Goal: Task Accomplishment & Management: Manage account settings

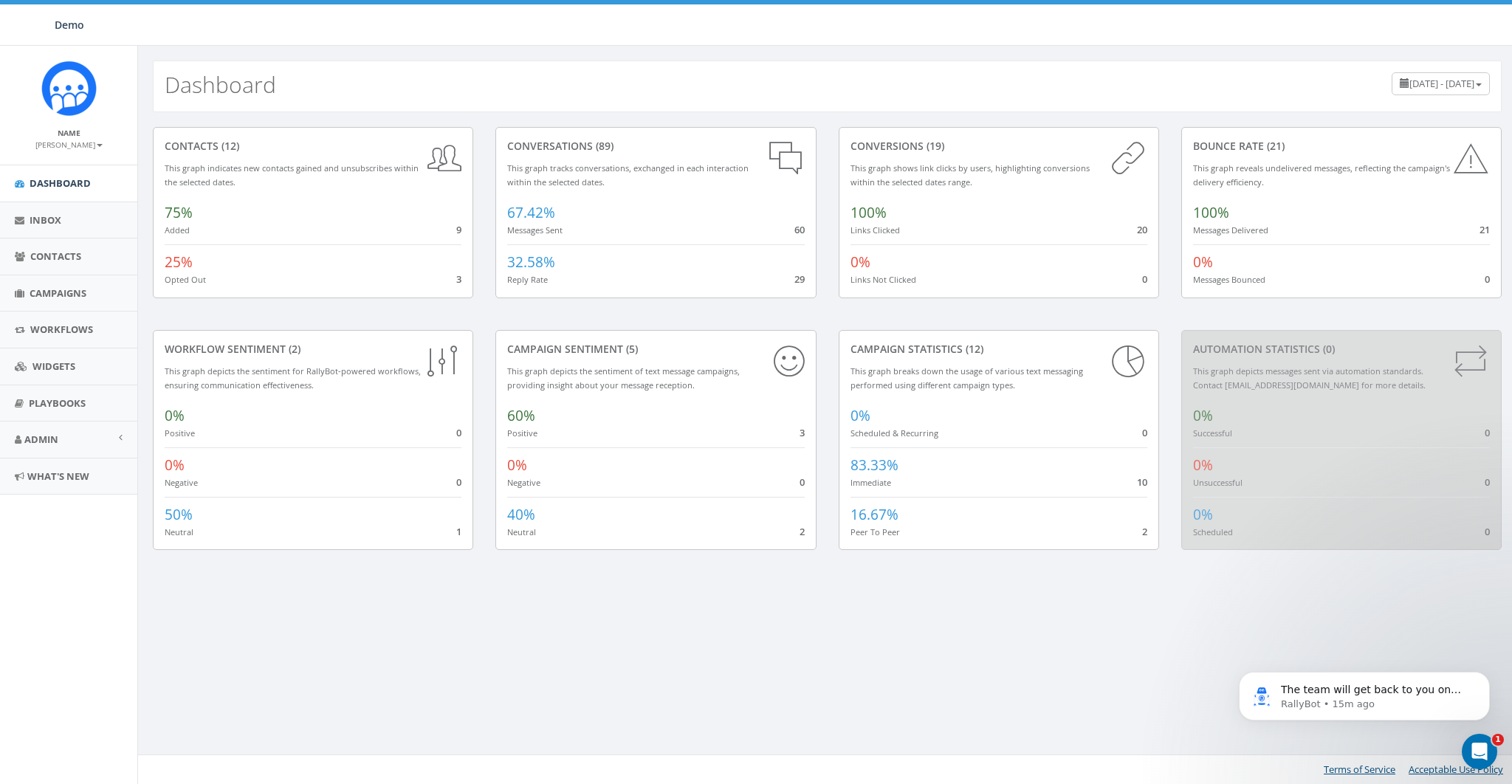
drag, startPoint x: 925, startPoint y: 613, endPoint x: 923, endPoint y: 605, distance: 8.2
click at [925, 613] on div "Dashboard May 28, 2025 - August 26, 2025 contacts (12) This graph indicates new…" at bounding box center [826, 414] width 1379 height 738
click at [38, 430] on link "Admin" at bounding box center [69, 440] width 137 height 37
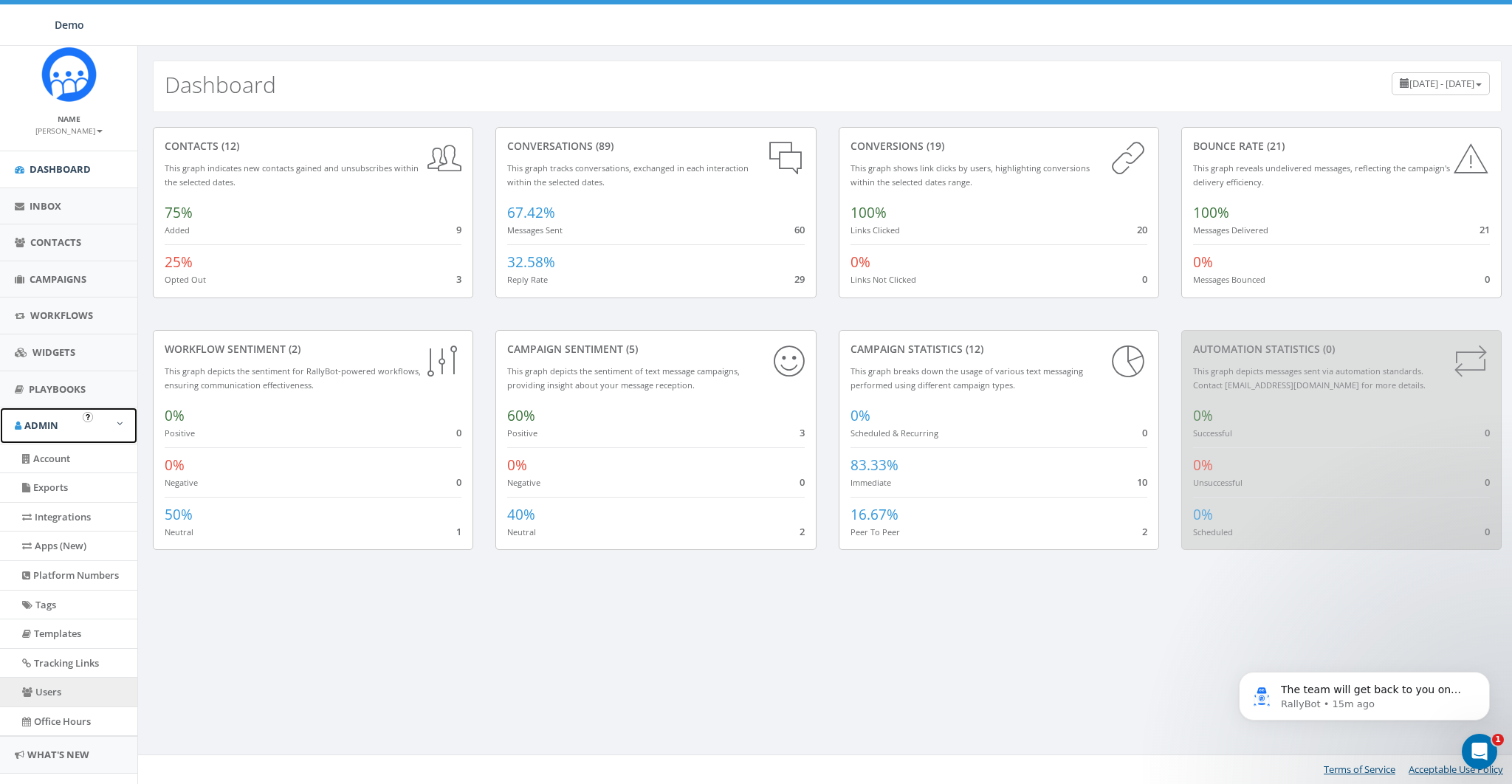
scroll to position [21, 0]
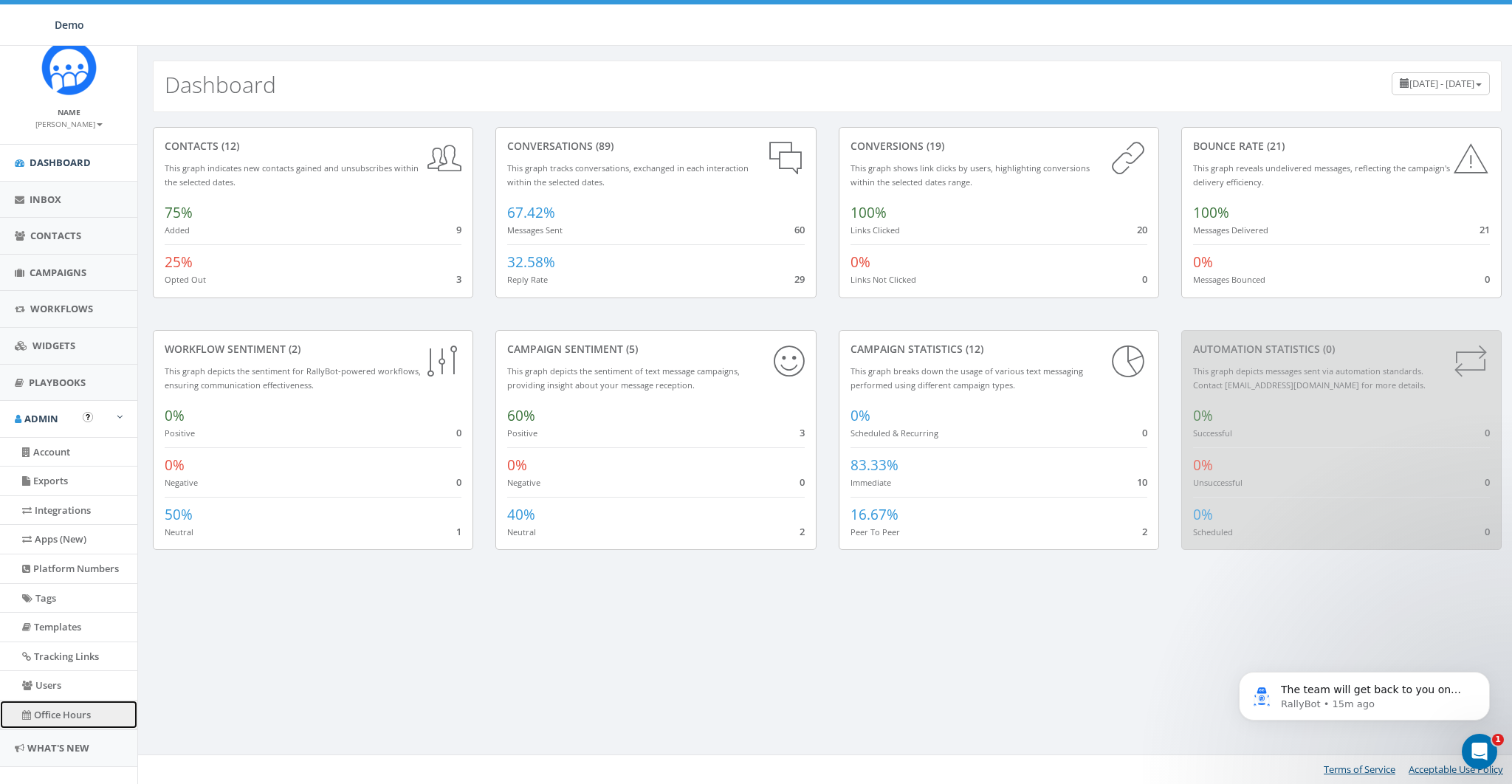
click at [52, 710] on link "Office Hours" at bounding box center [69, 714] width 137 height 28
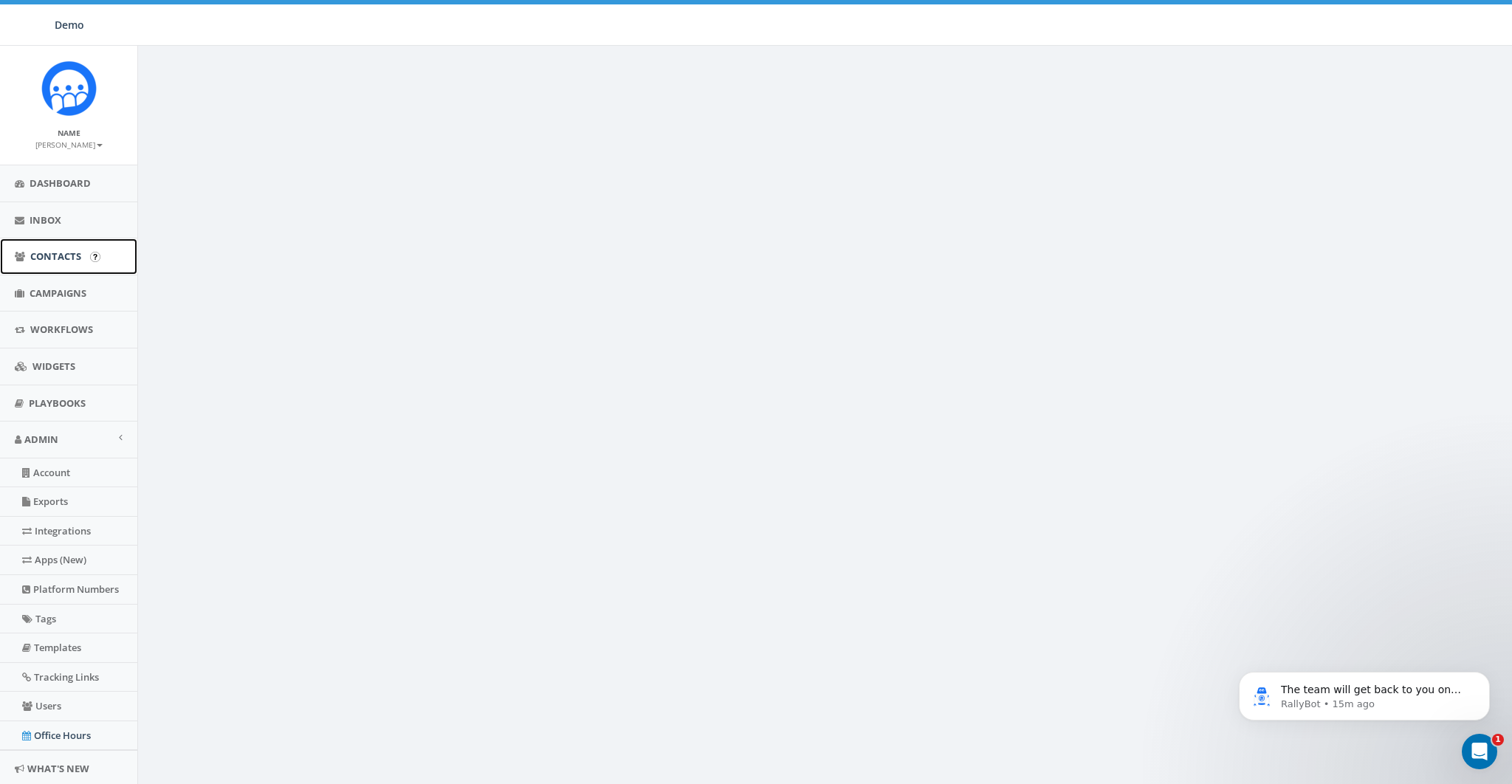
click at [49, 258] on span "Contacts" at bounding box center [56, 256] width 51 height 14
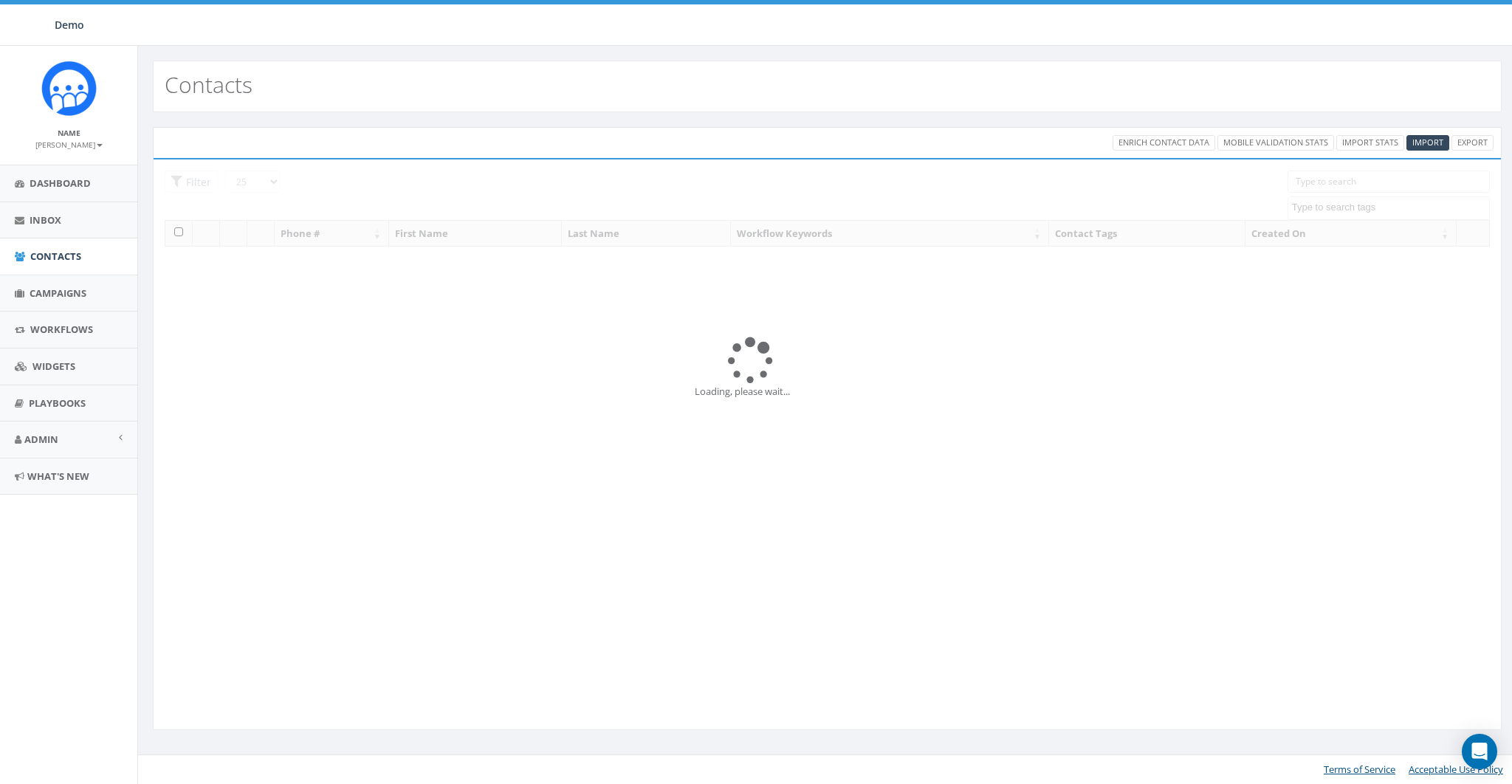
select select
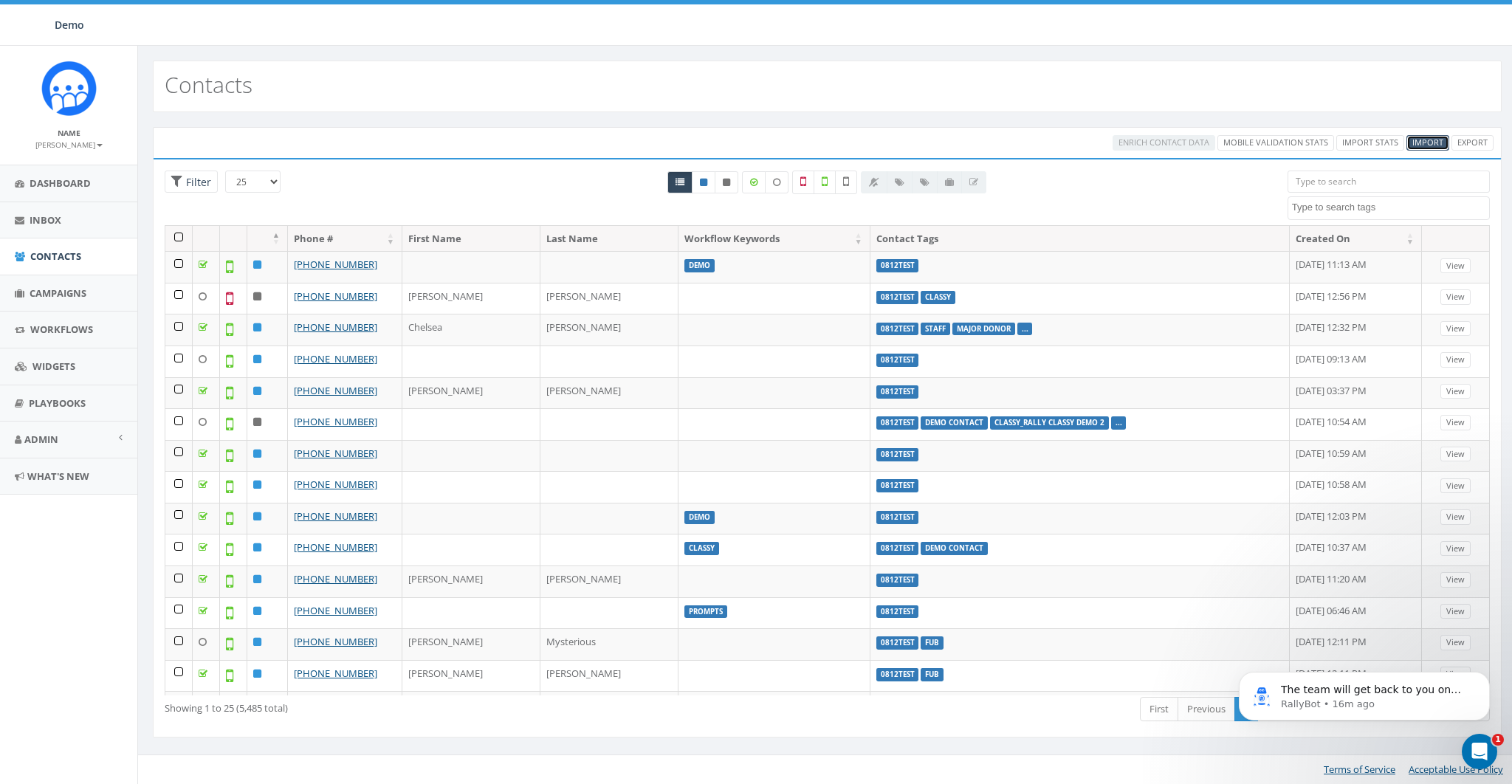
click at [1421, 139] on span "Import" at bounding box center [1428, 142] width 31 height 11
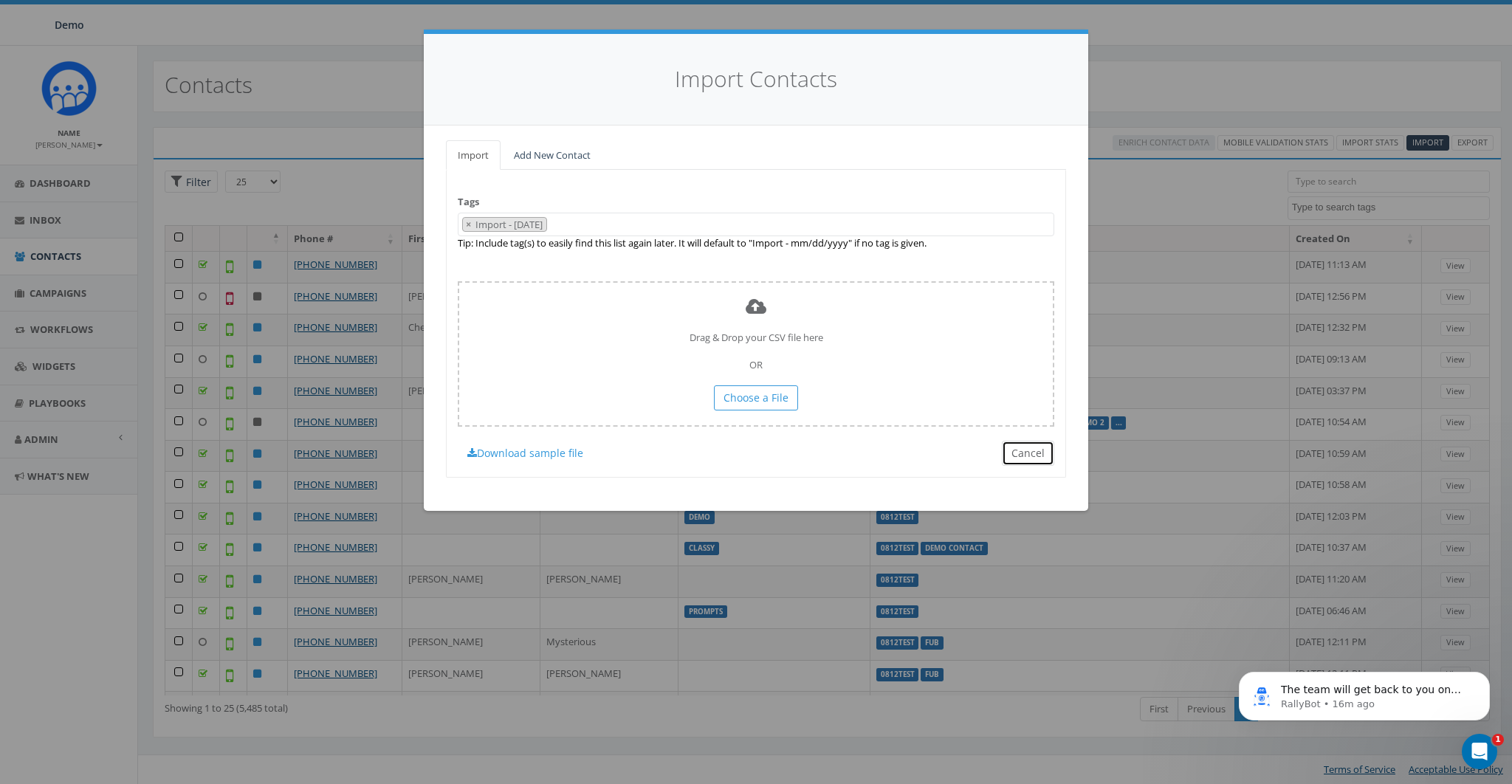
click at [1028, 446] on button "Cancel" at bounding box center [1028, 453] width 52 height 25
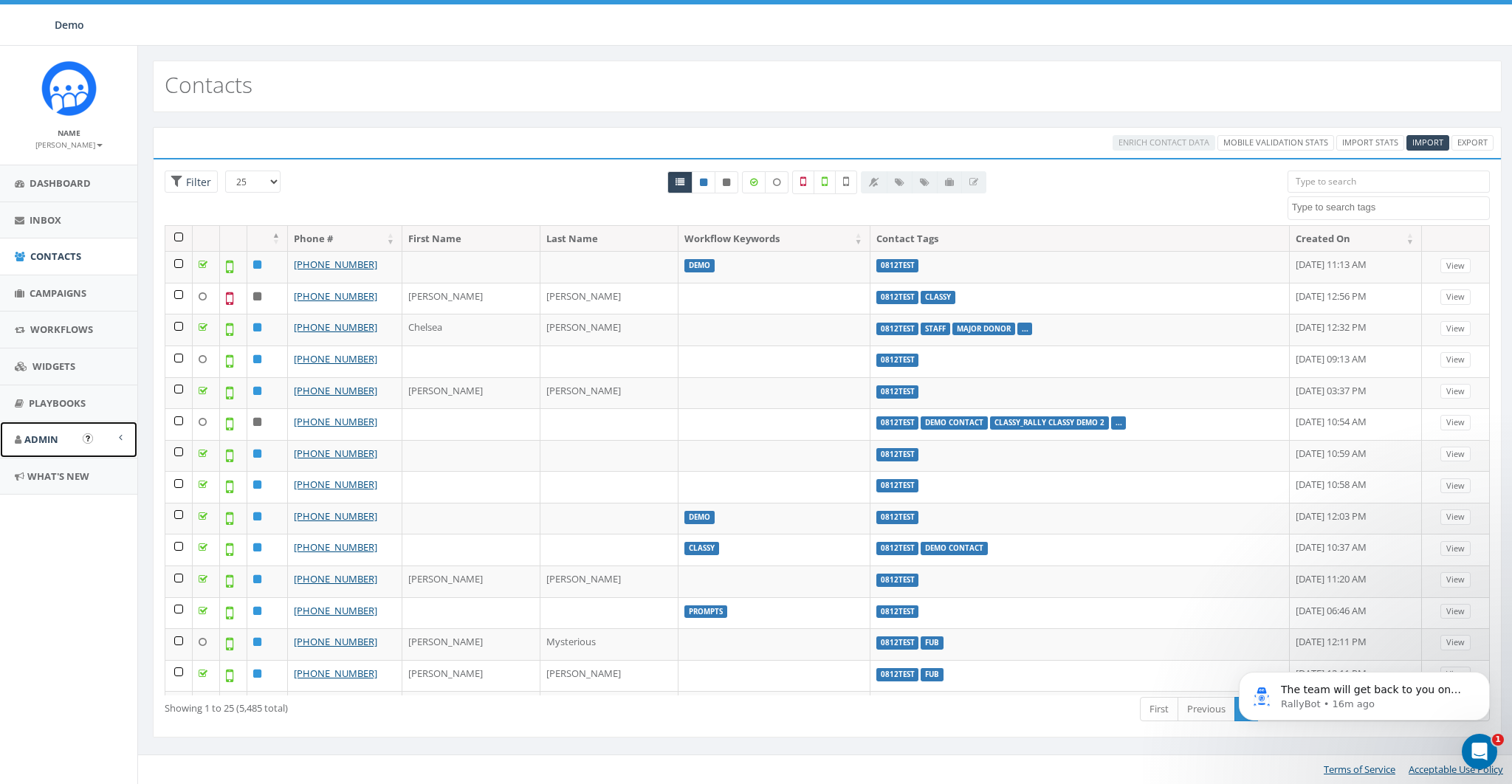
click at [59, 436] on link "Admin" at bounding box center [69, 440] width 137 height 37
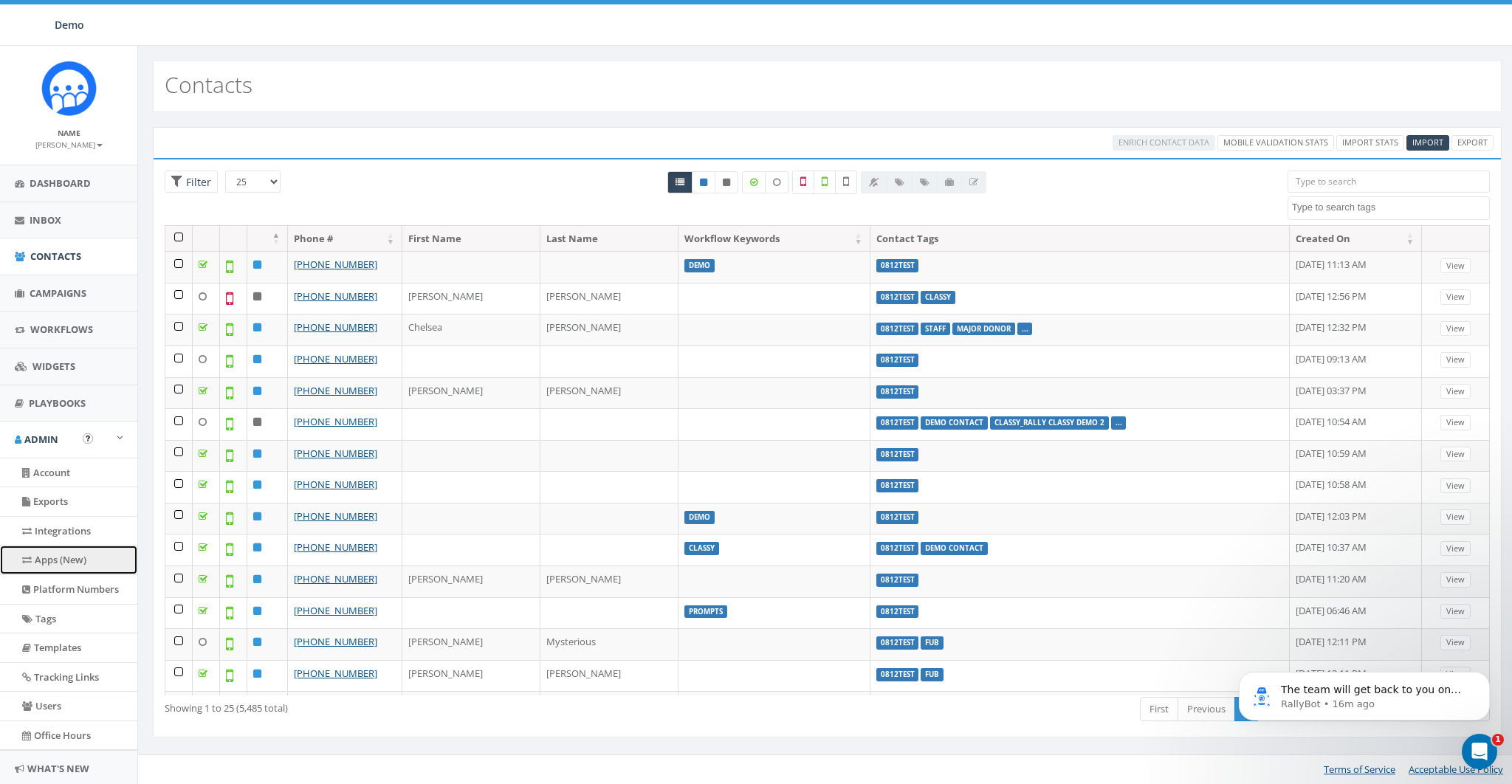
click at [62, 561] on link "Apps (New)" at bounding box center [69, 559] width 137 height 28
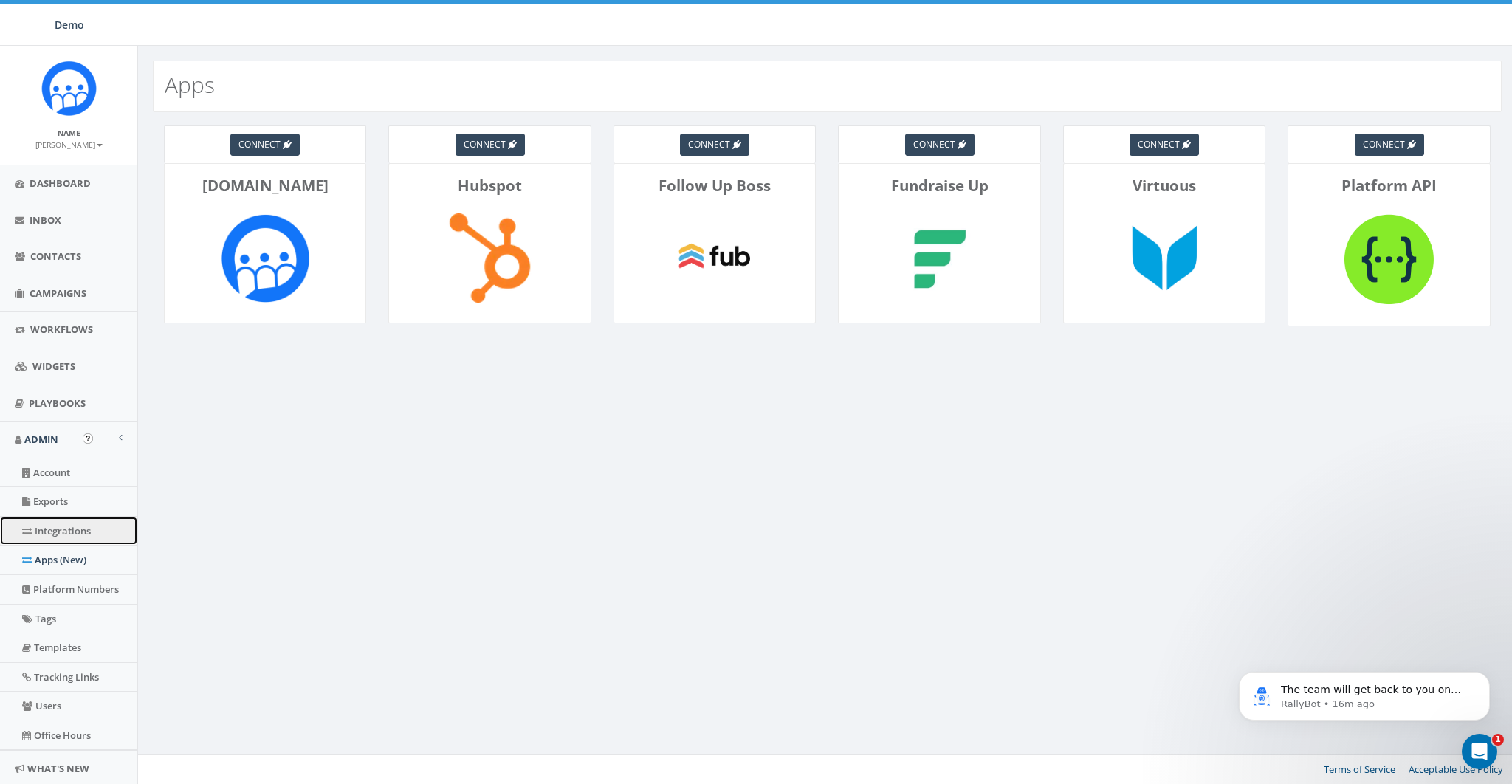
click at [61, 522] on link "Integrations" at bounding box center [69, 531] width 137 height 28
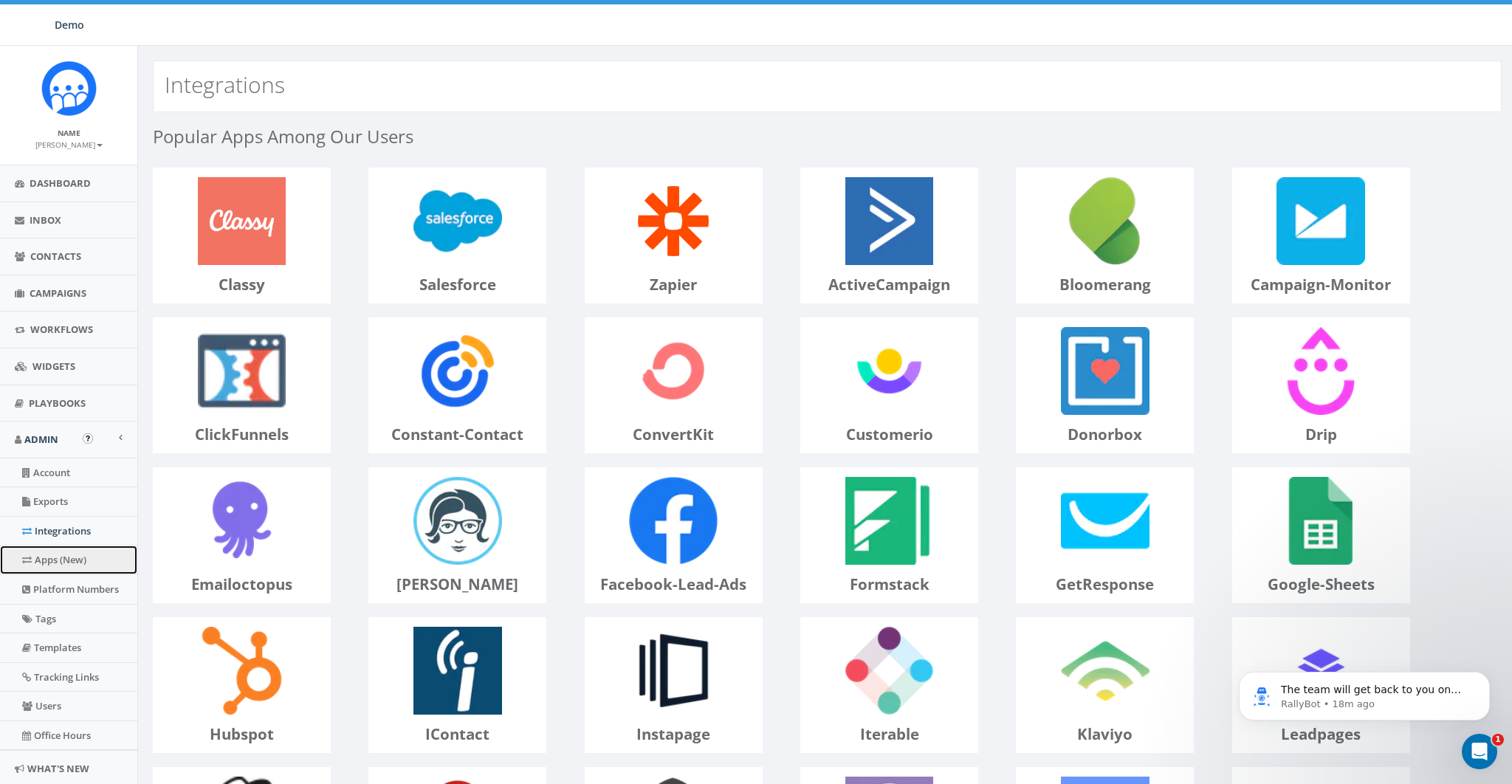
click at [59, 558] on link "Apps (New)" at bounding box center [69, 559] width 137 height 28
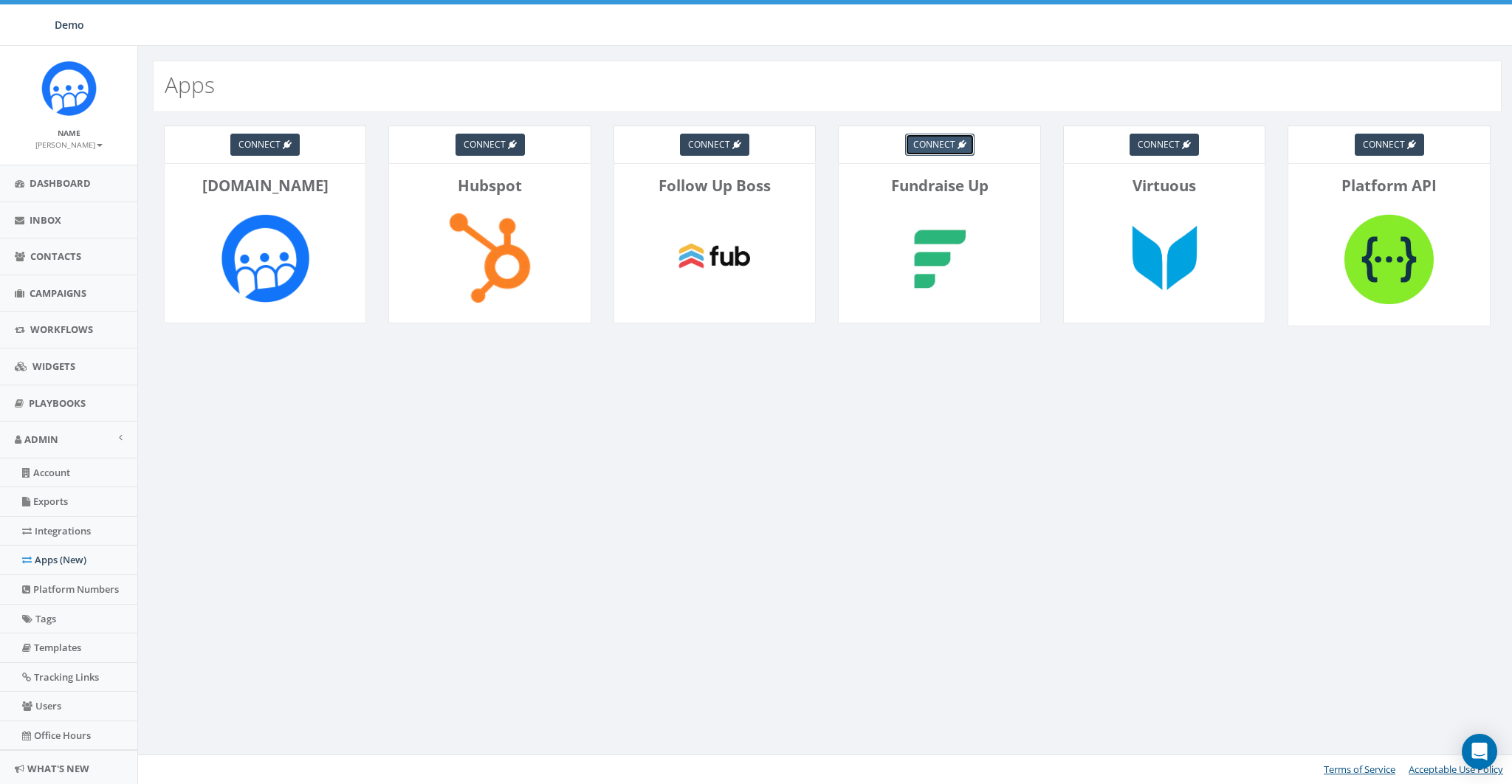
click at [945, 148] on span "connect" at bounding box center [934, 145] width 42 height 13
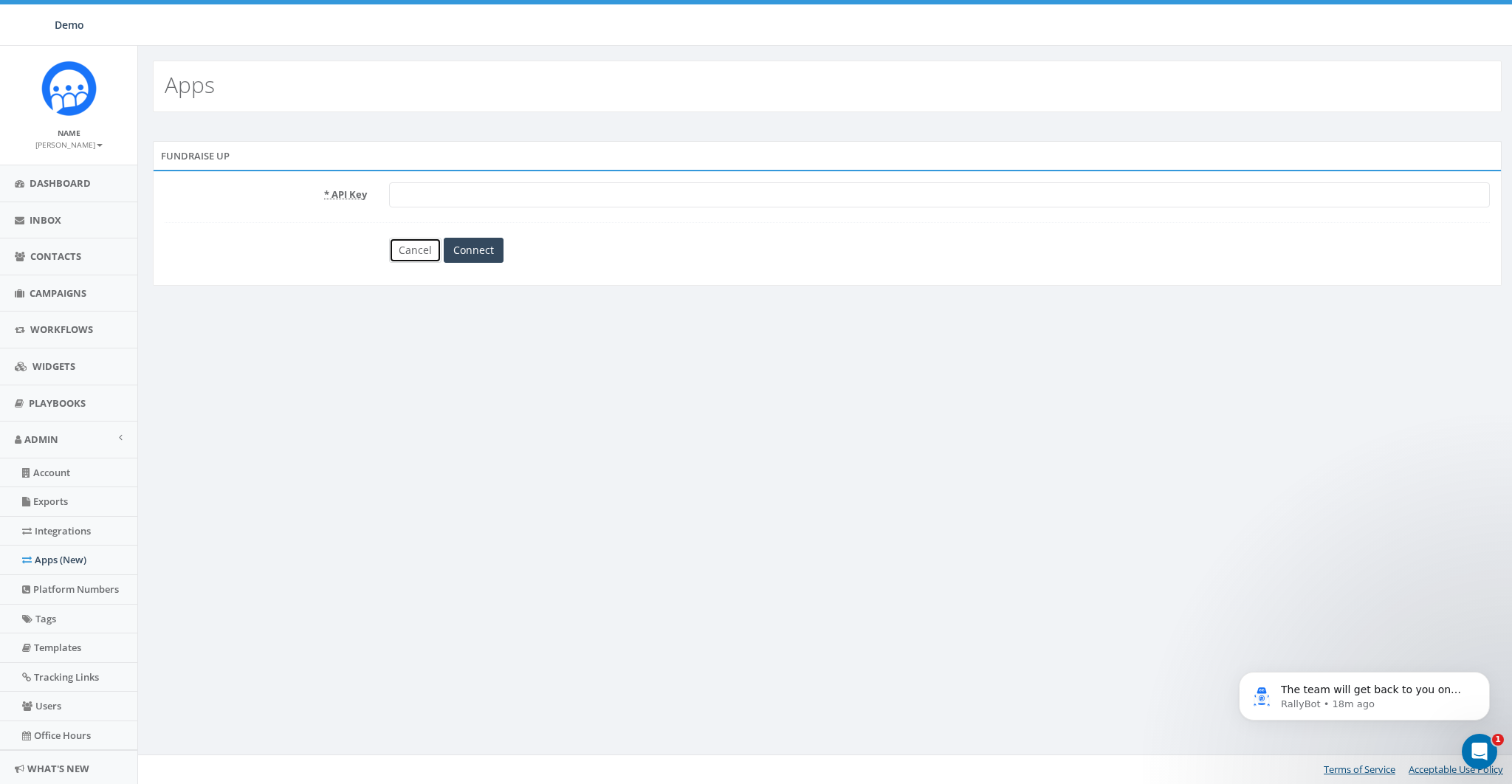
click at [416, 251] on link "Cancel" at bounding box center [415, 250] width 52 height 25
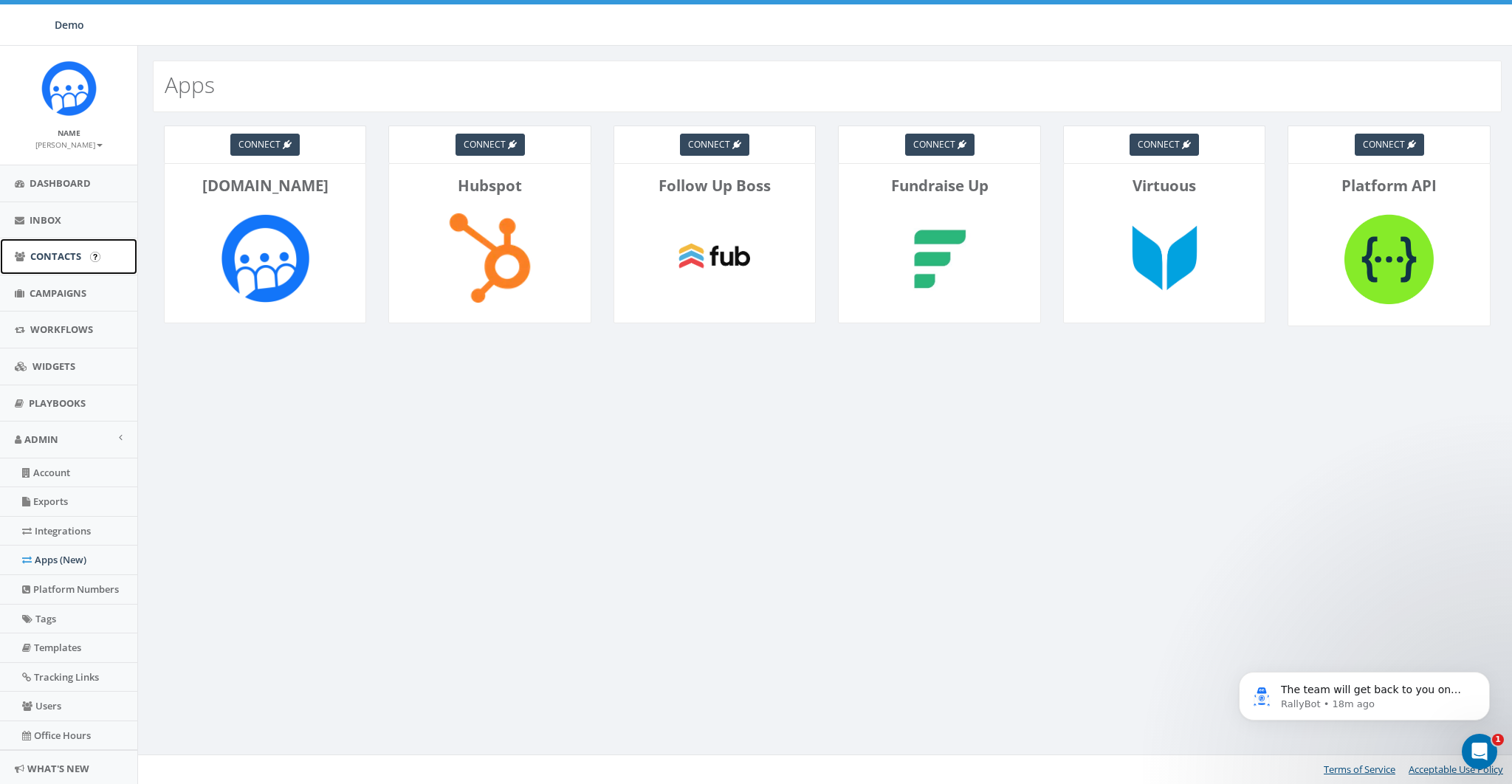
click at [56, 259] on span "Contacts" at bounding box center [56, 256] width 51 height 14
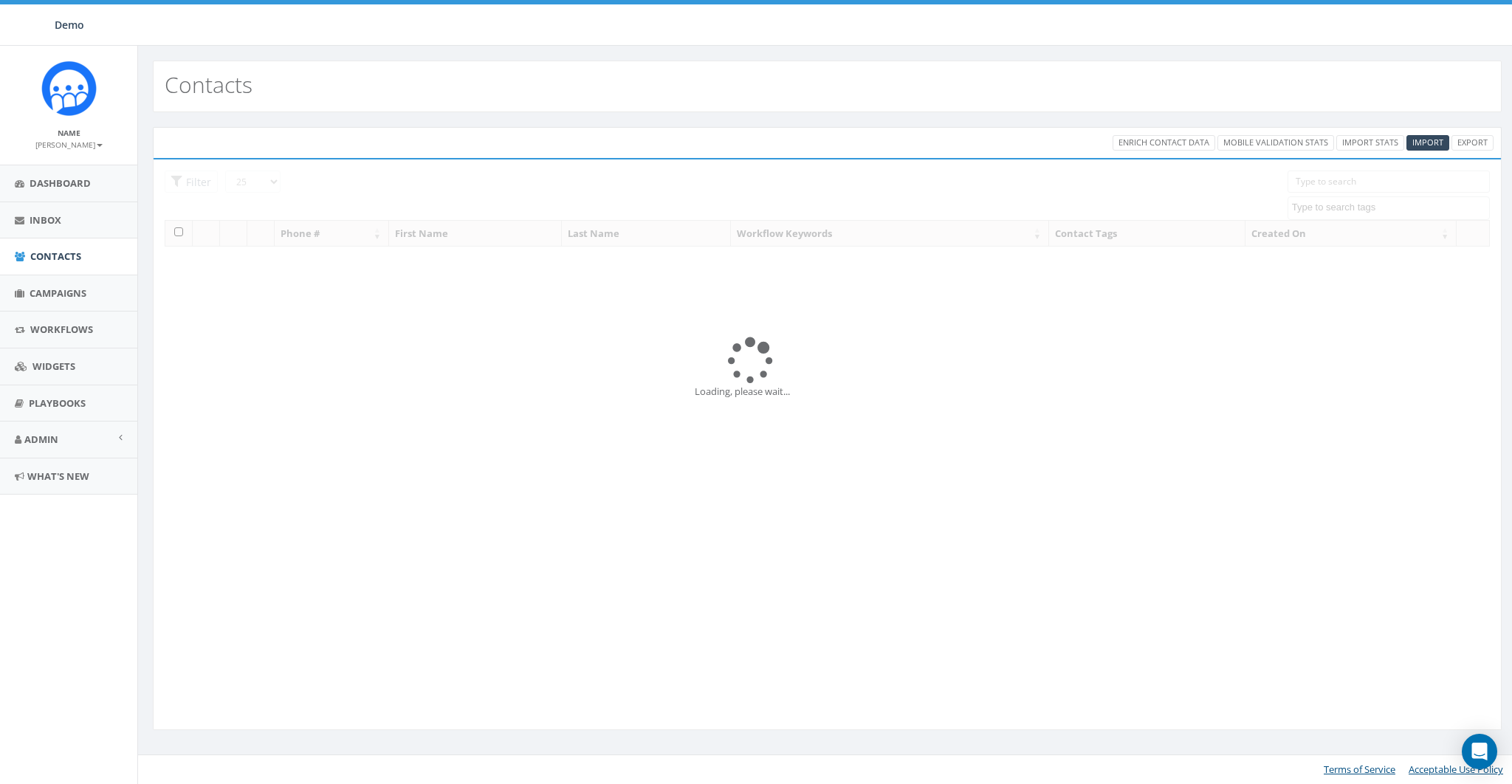
select select
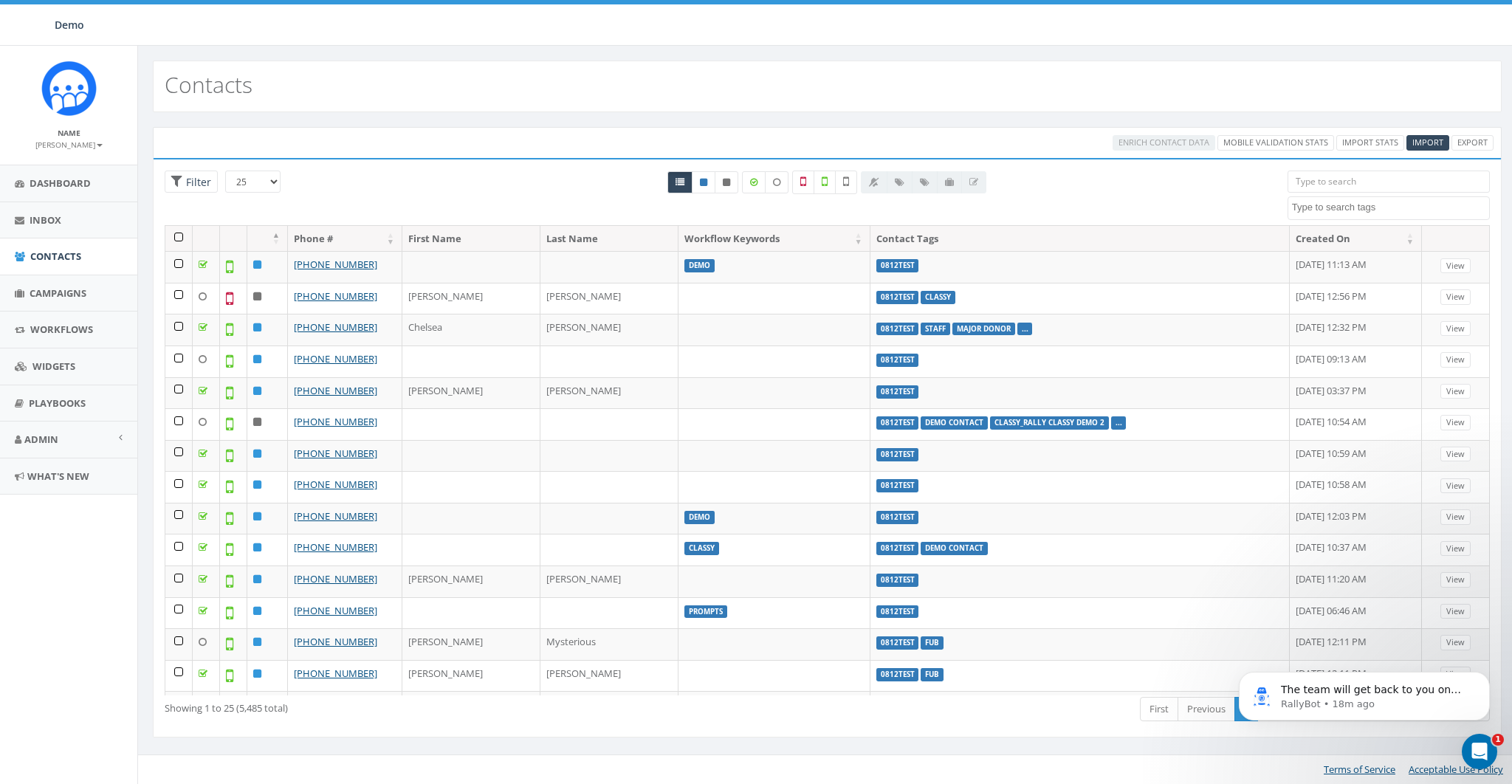
click at [1334, 201] on textarea "Search" at bounding box center [1390, 207] width 197 height 14
type textarea "fun"
select select "FundraiseUp"
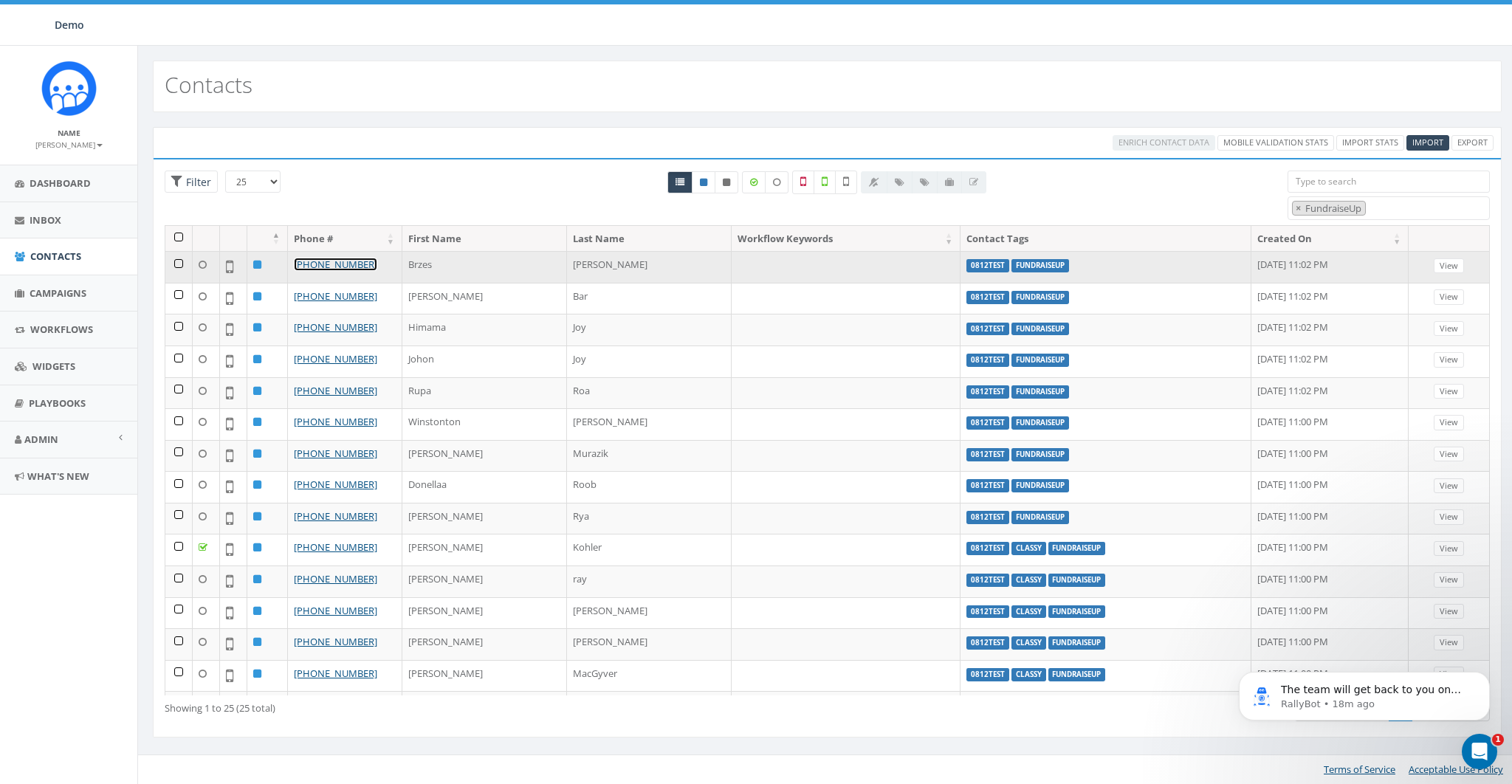
click at [340, 260] on link "+1 585-213-5343" at bounding box center [335, 264] width 83 height 14
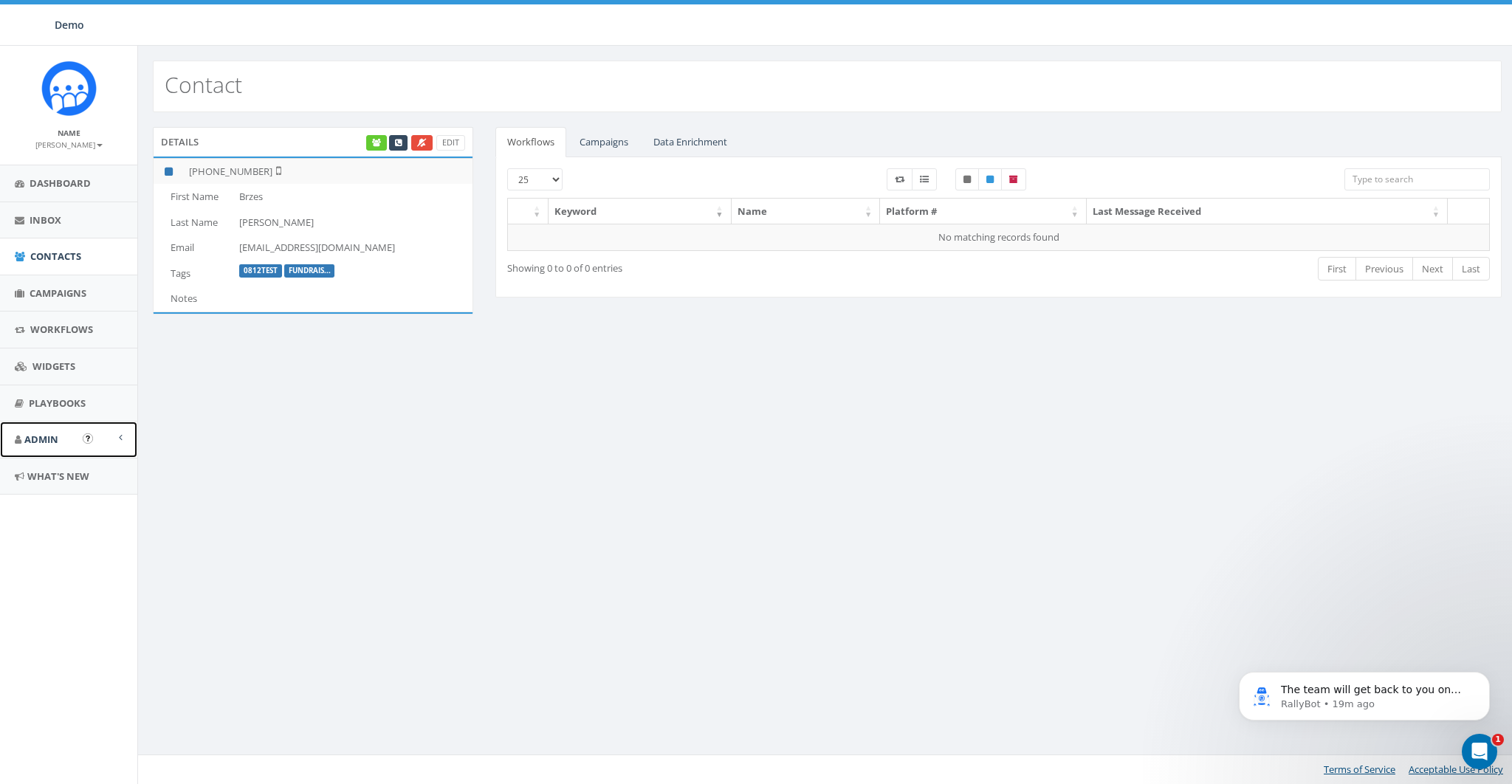
click at [33, 445] on span "Admin" at bounding box center [41, 439] width 34 height 14
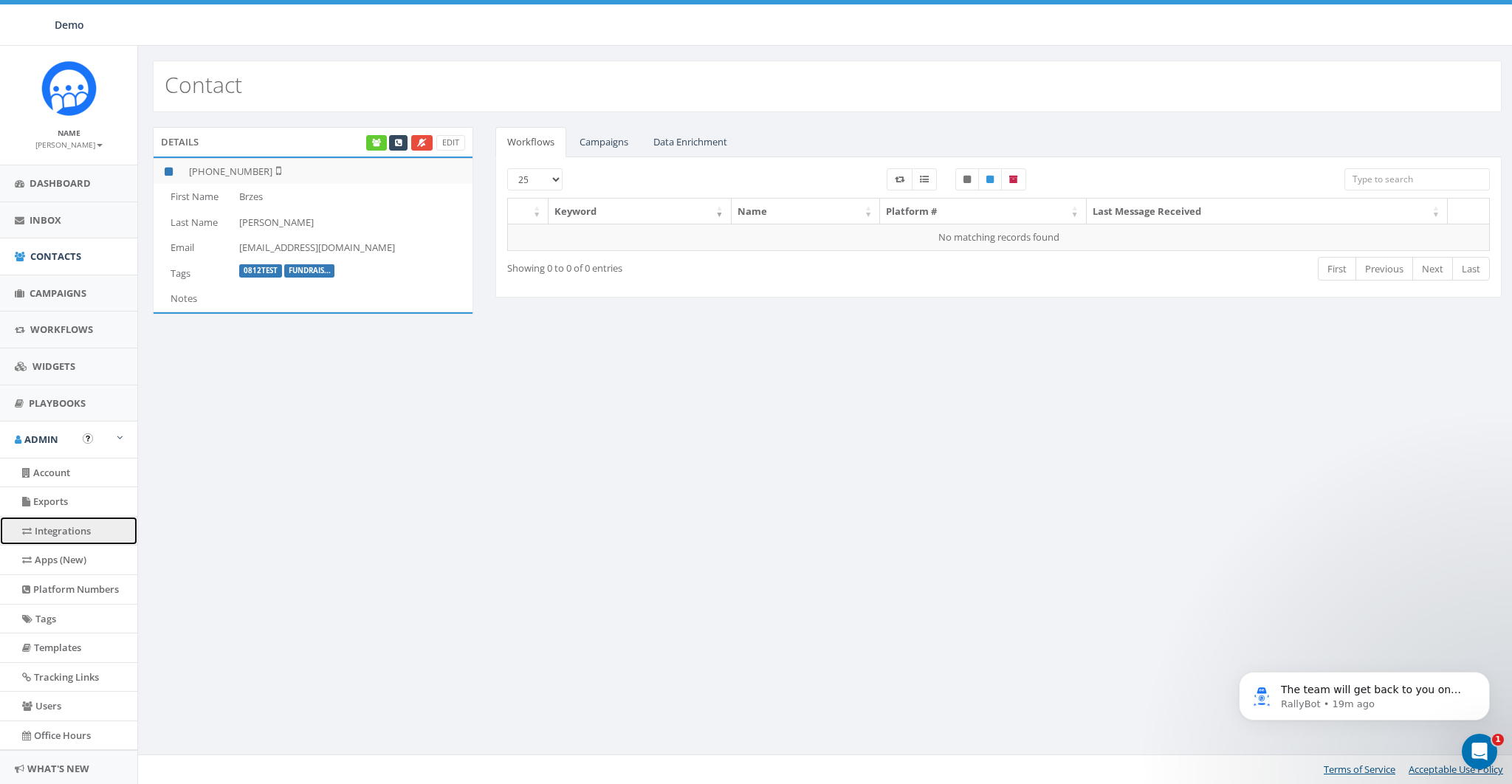
click at [64, 534] on link "Integrations" at bounding box center [69, 531] width 137 height 28
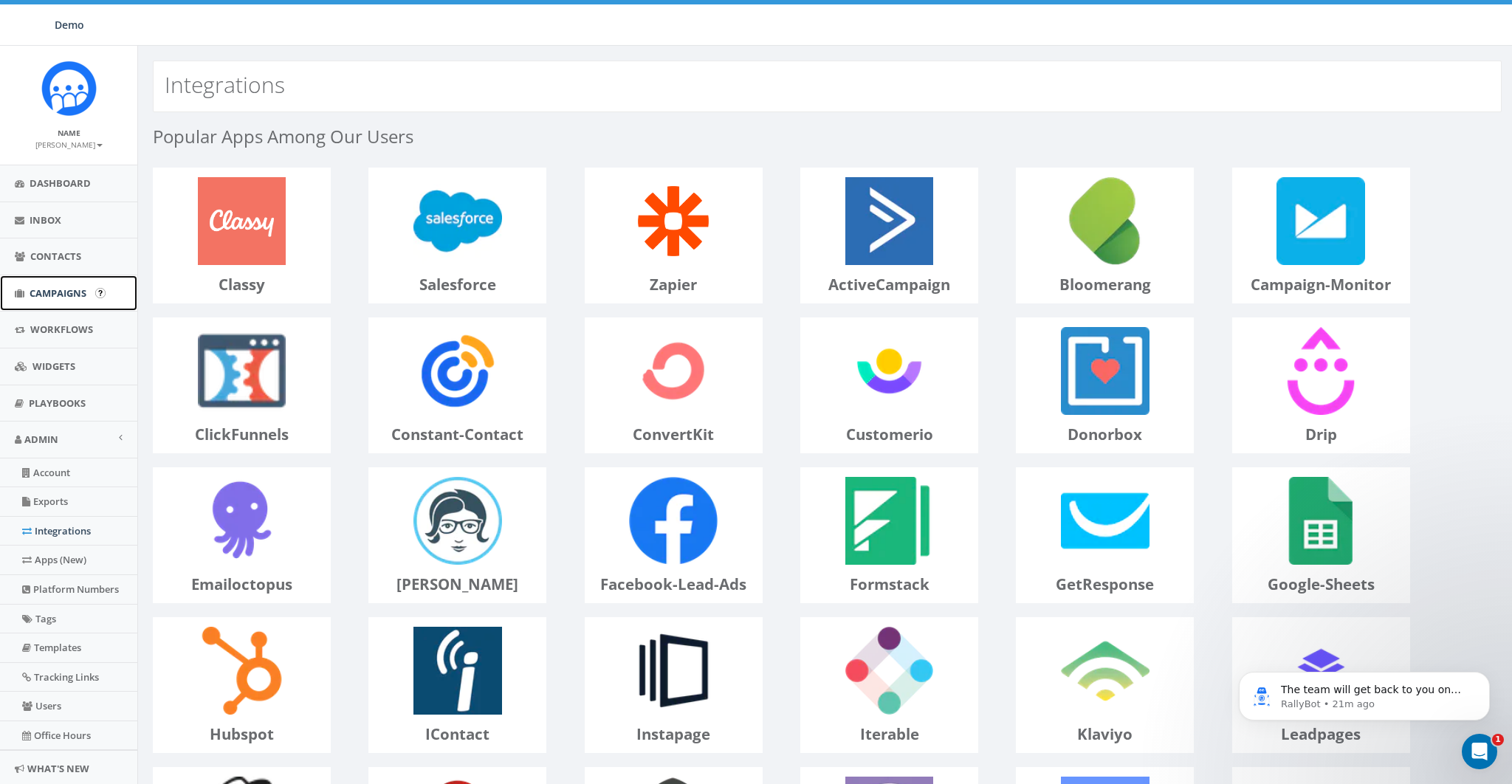
click at [42, 291] on span "Campaigns" at bounding box center [58, 293] width 57 height 14
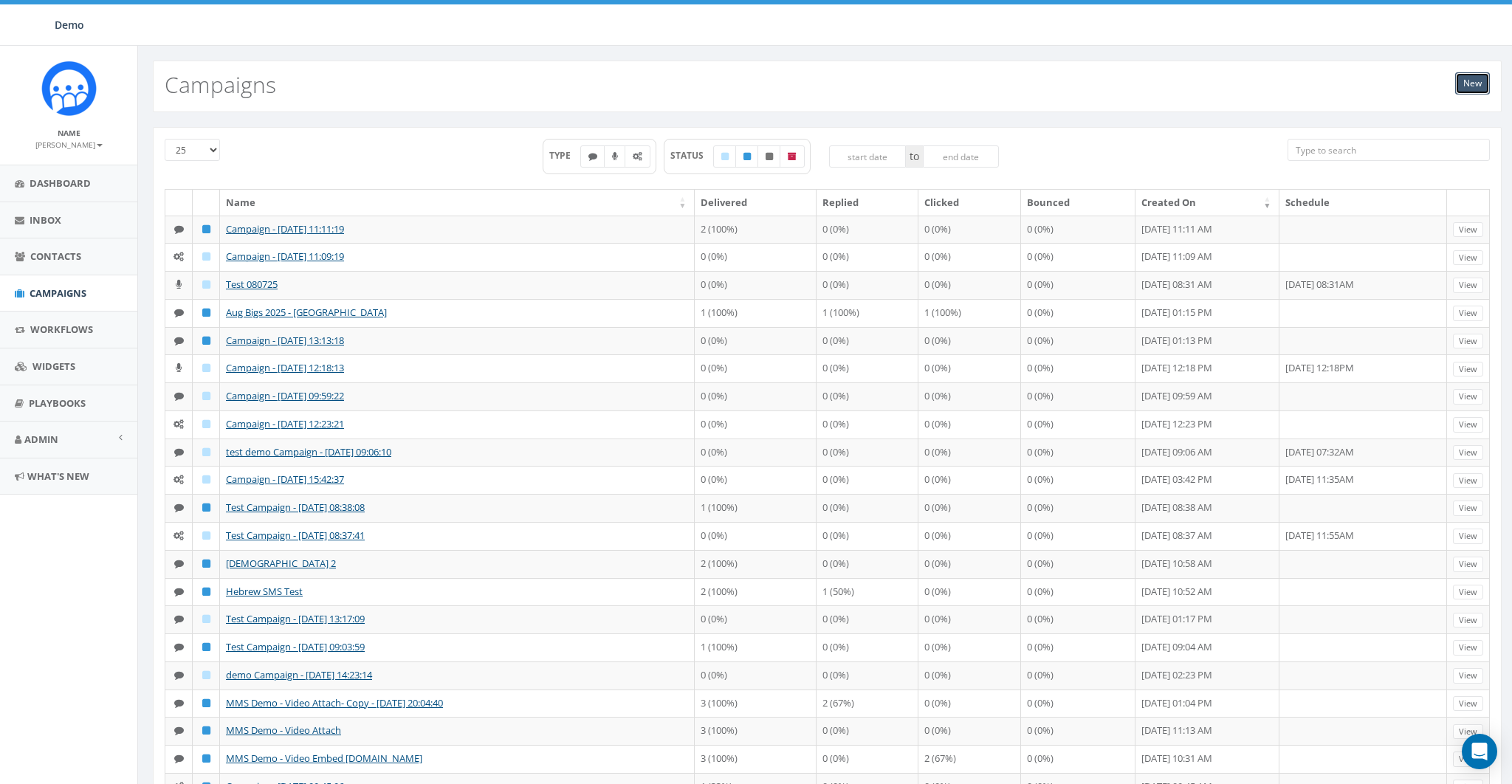
click at [1469, 83] on link "New" at bounding box center [1473, 83] width 35 height 22
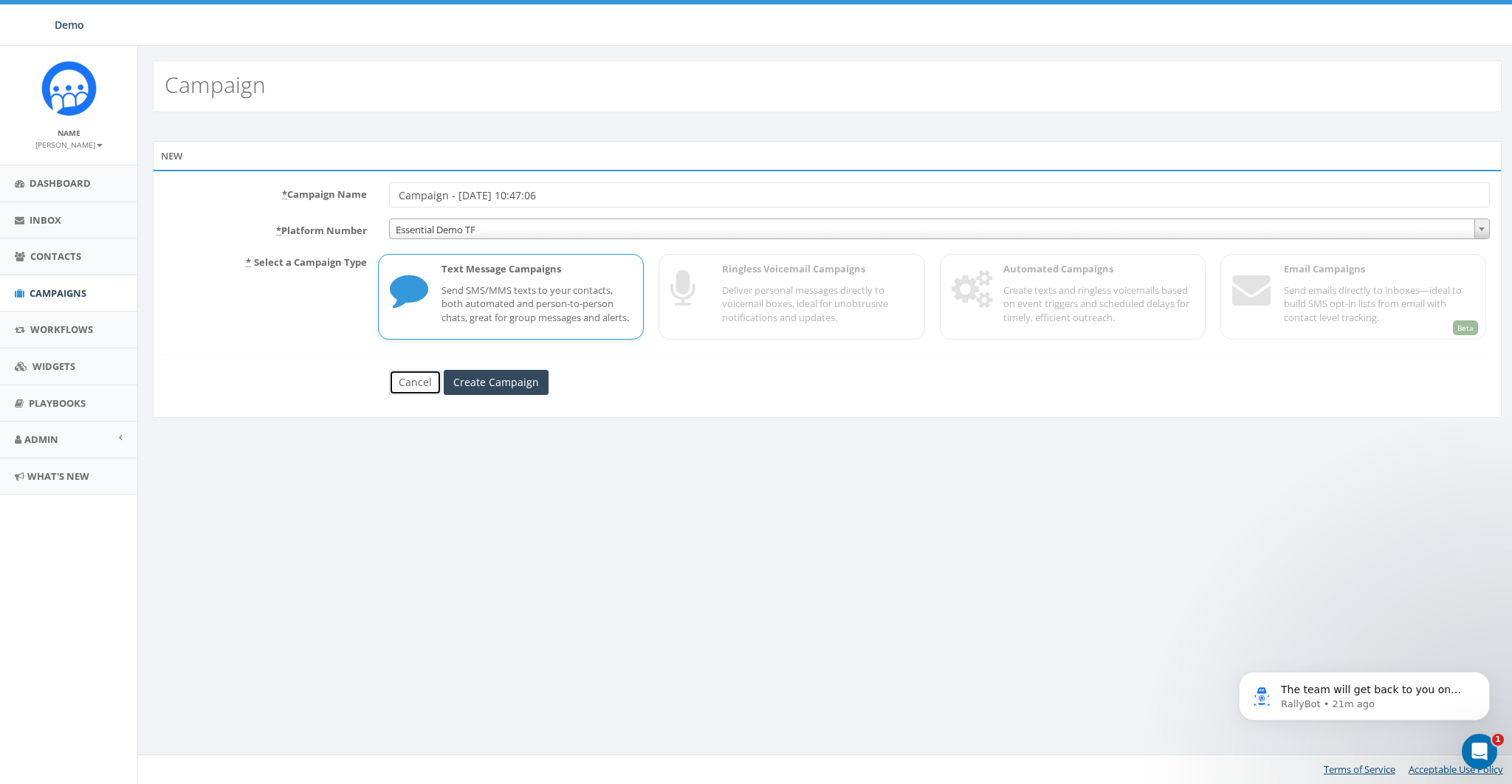
click at [422, 383] on link "Cancel" at bounding box center [415, 381] width 52 height 25
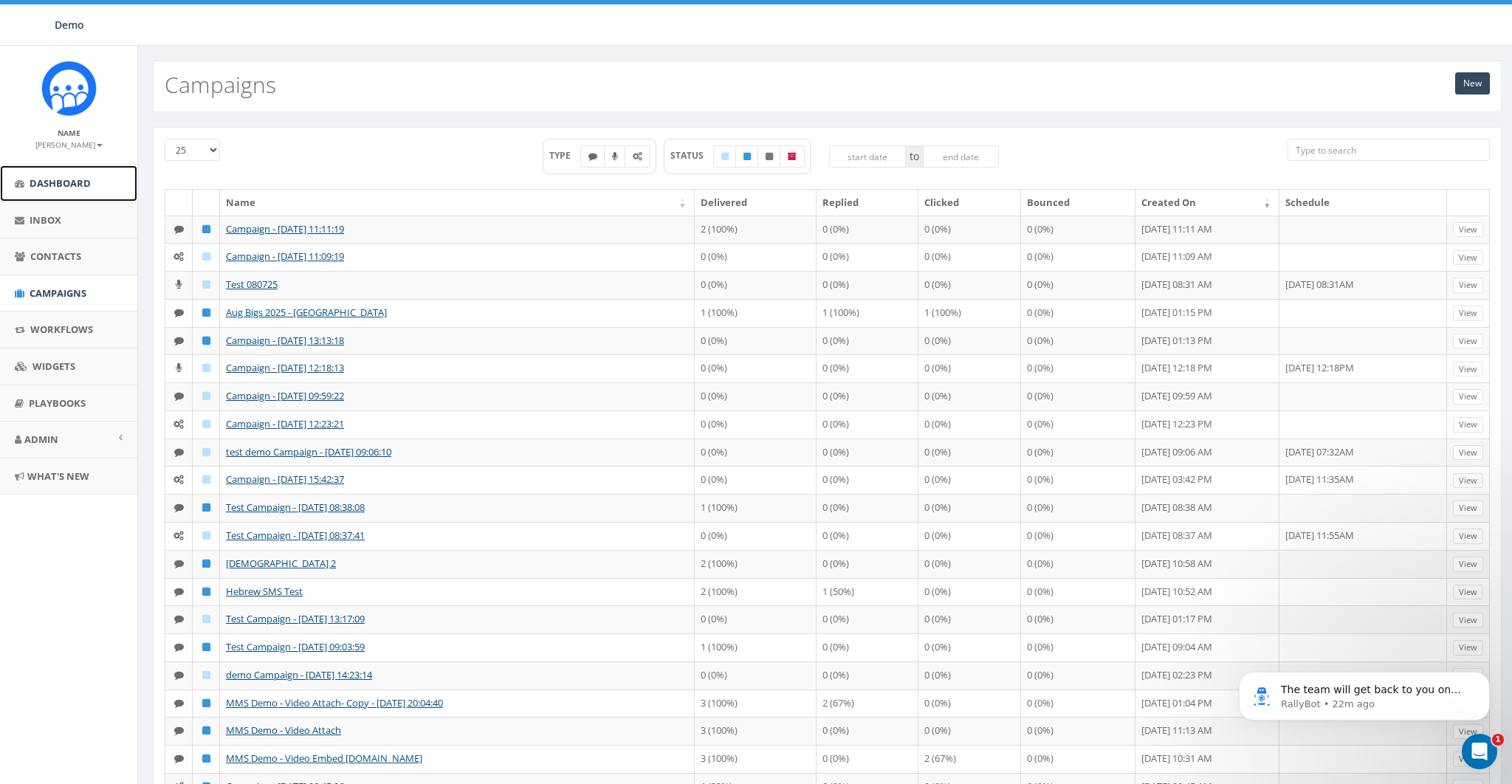
click at [64, 185] on span "Dashboard" at bounding box center [59, 183] width 61 height 14
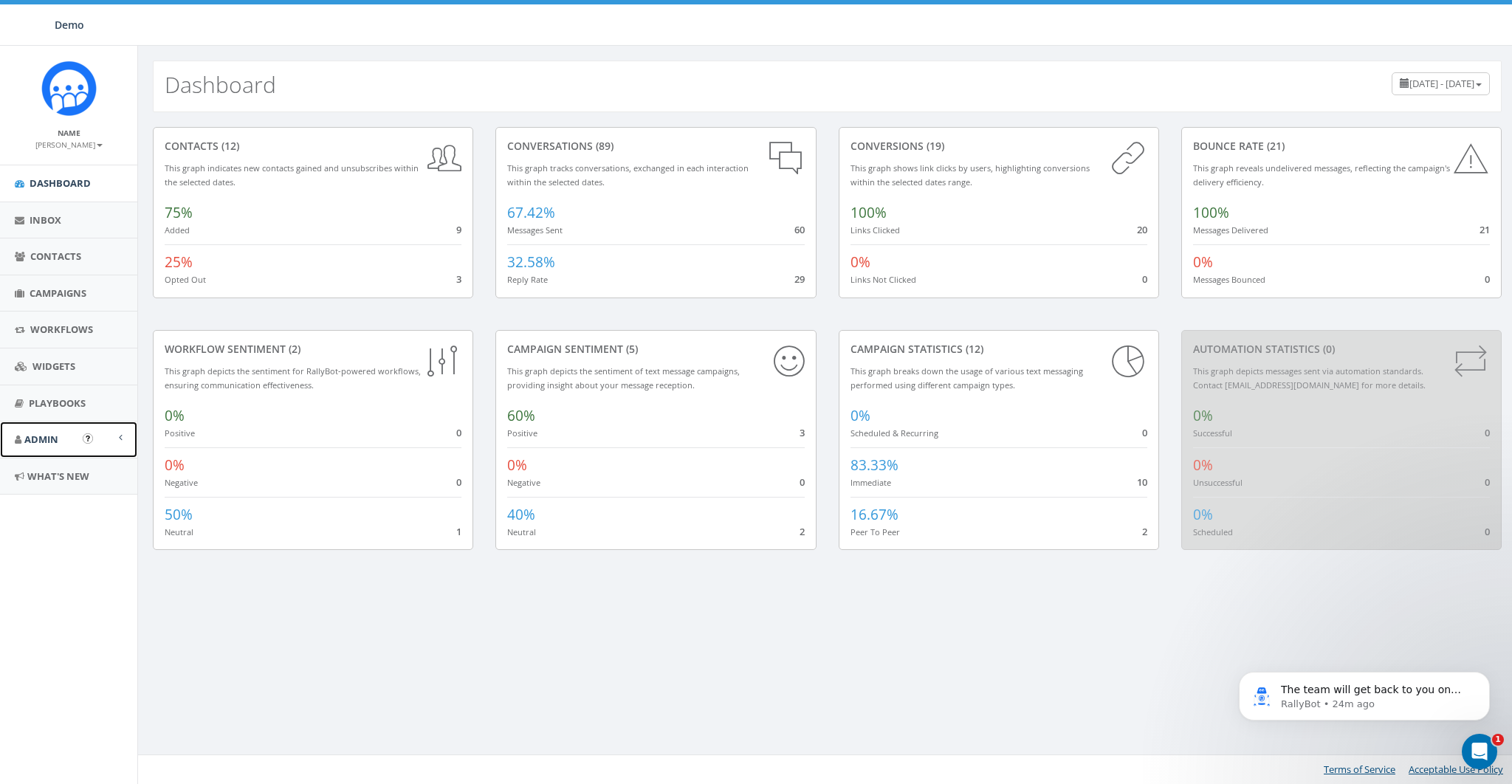
click at [51, 434] on span "Admin" at bounding box center [41, 439] width 34 height 14
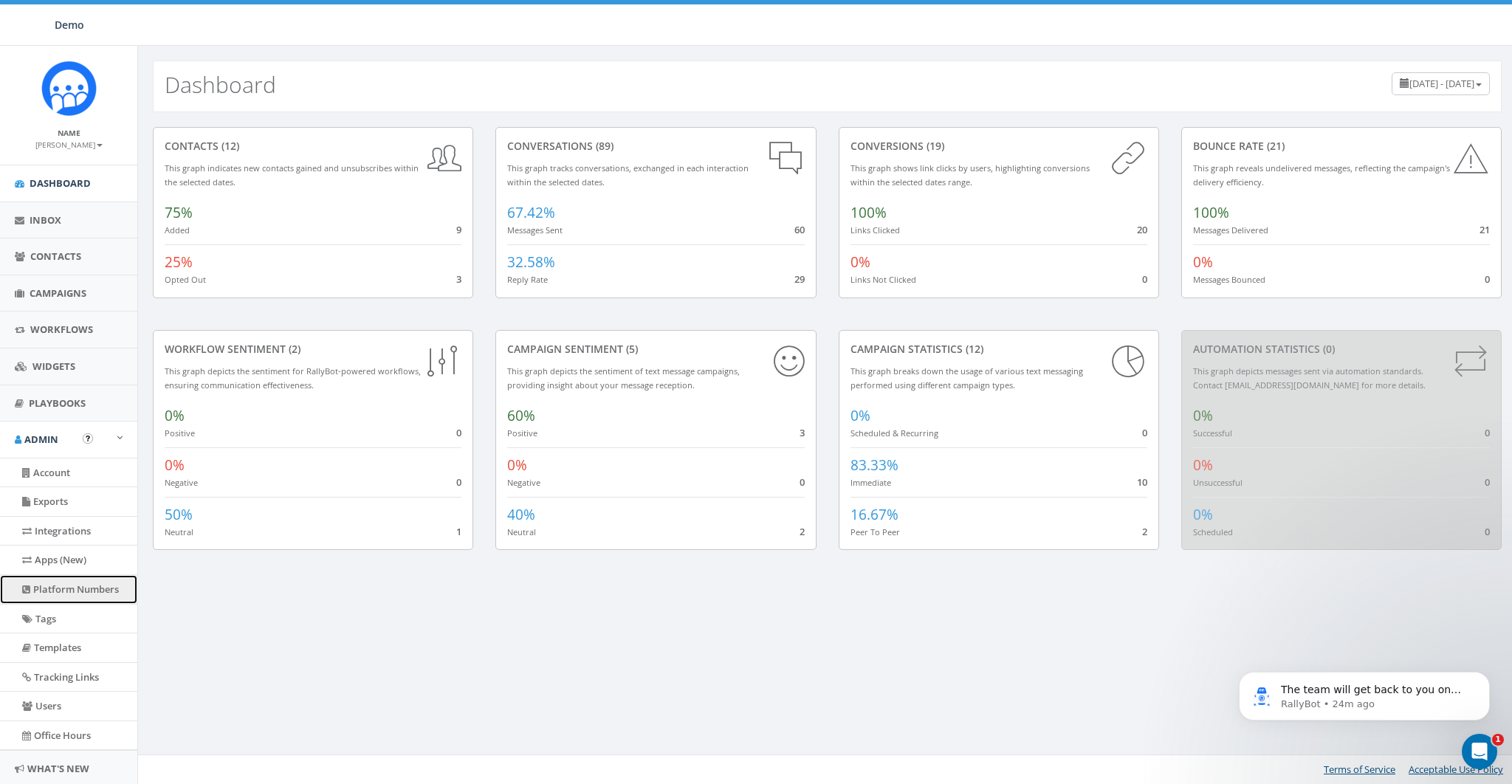
click at [56, 587] on link "Platform Numbers" at bounding box center [69, 588] width 137 height 28
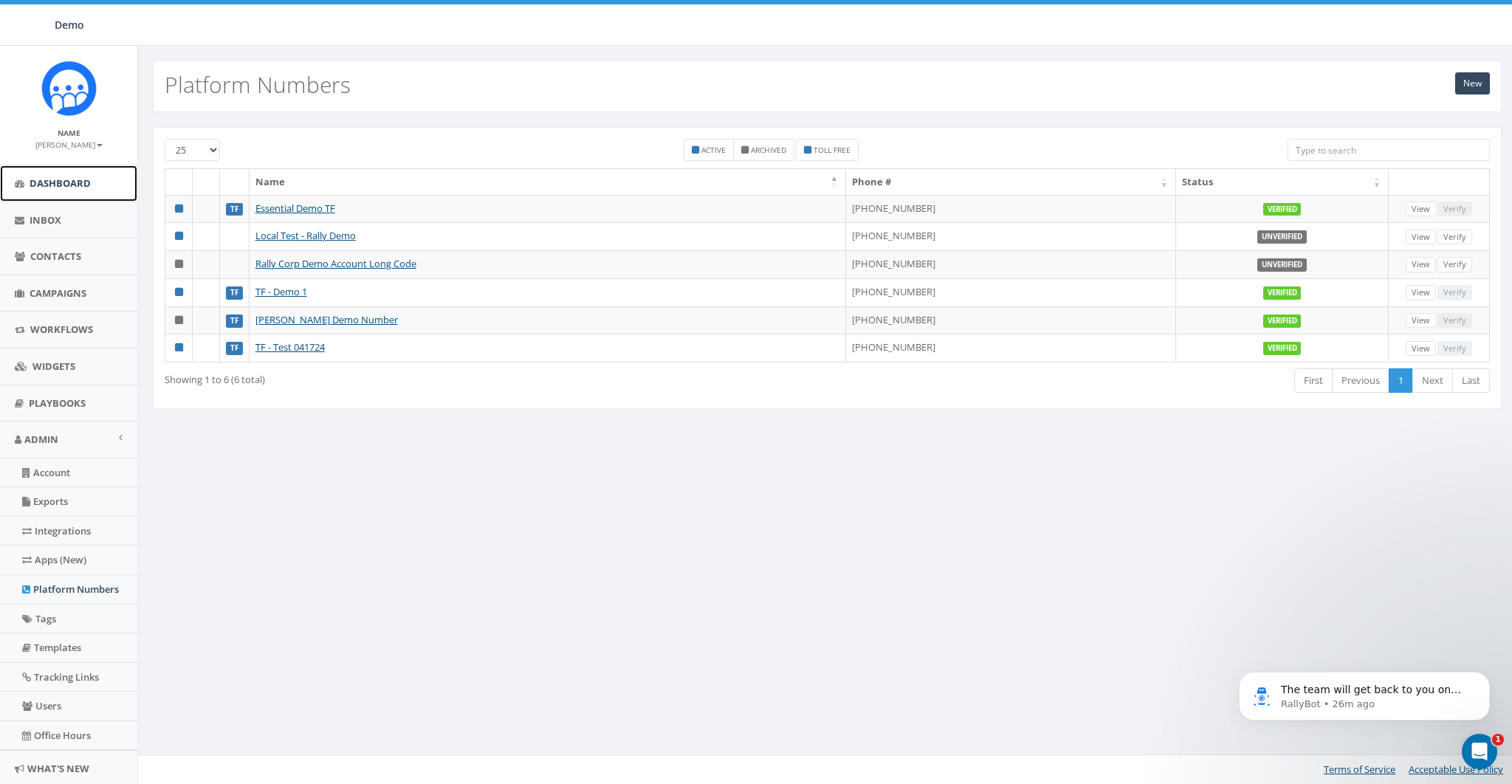
click at [66, 182] on span "Dashboard" at bounding box center [59, 183] width 61 height 14
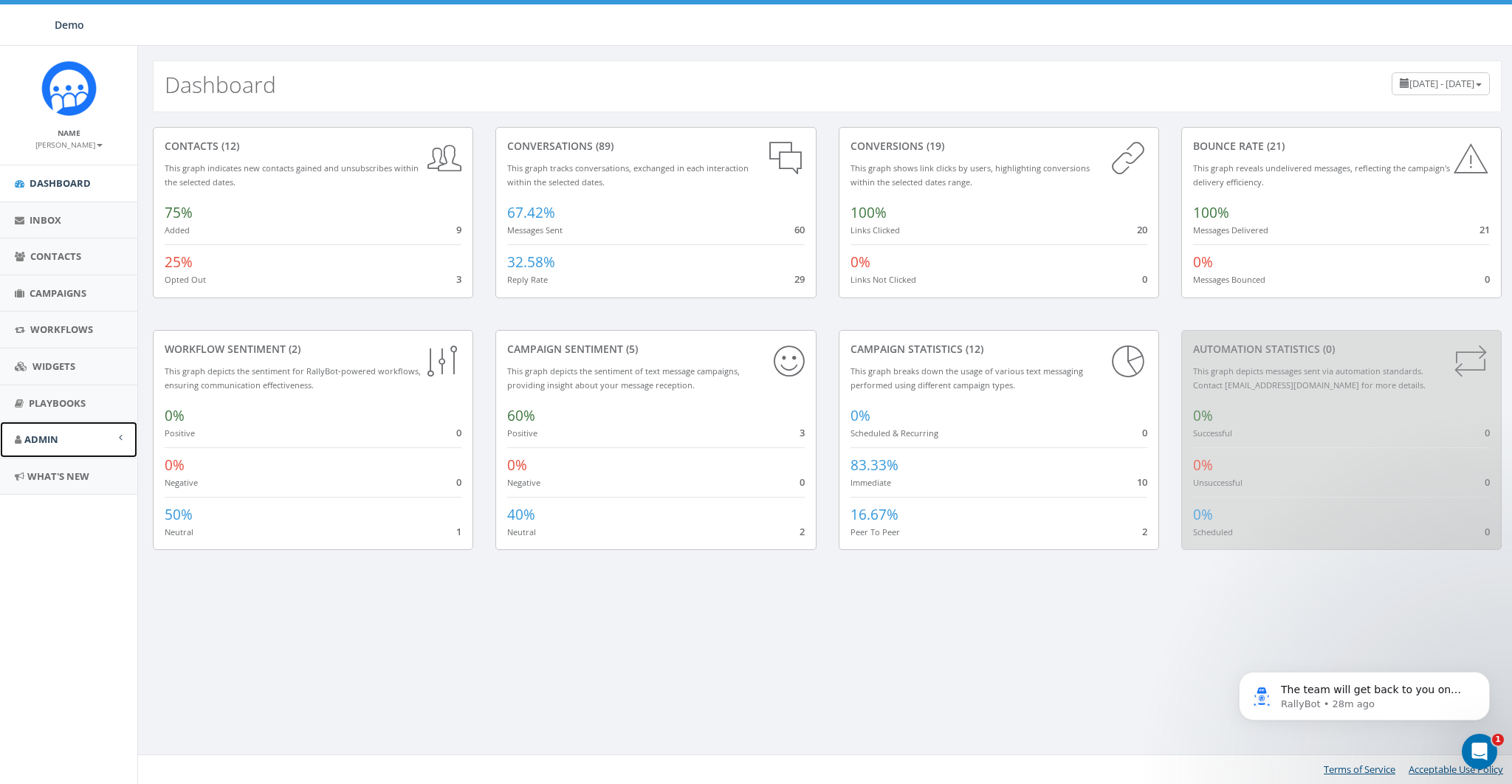
click at [64, 426] on link "Admin" at bounding box center [69, 440] width 137 height 37
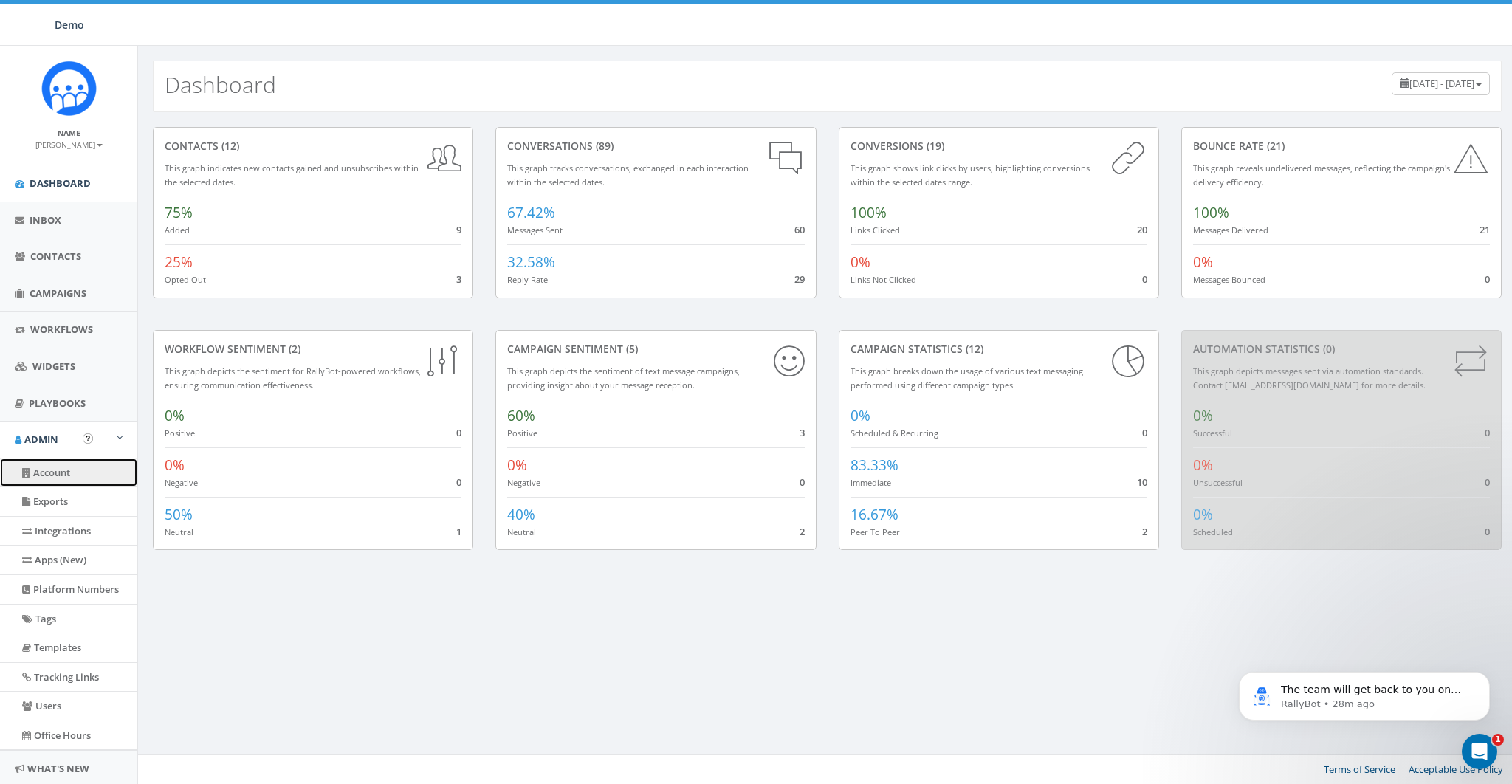
click at [49, 472] on link "Account" at bounding box center [69, 472] width 137 height 28
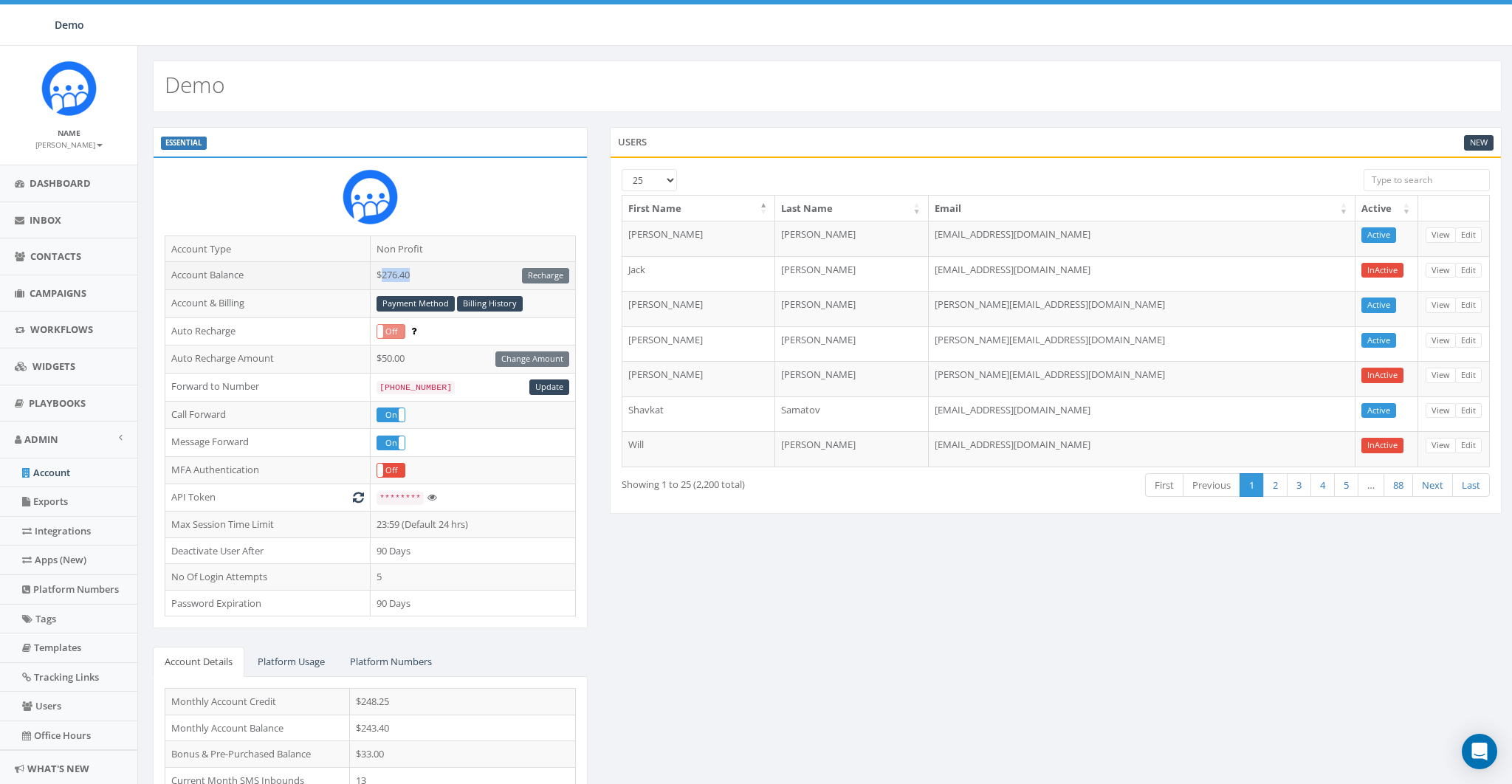
drag, startPoint x: 380, startPoint y: 273, endPoint x: 423, endPoint y: 274, distance: 43.0
click at [423, 274] on td "$276.40 Recharge" at bounding box center [472, 275] width 205 height 28
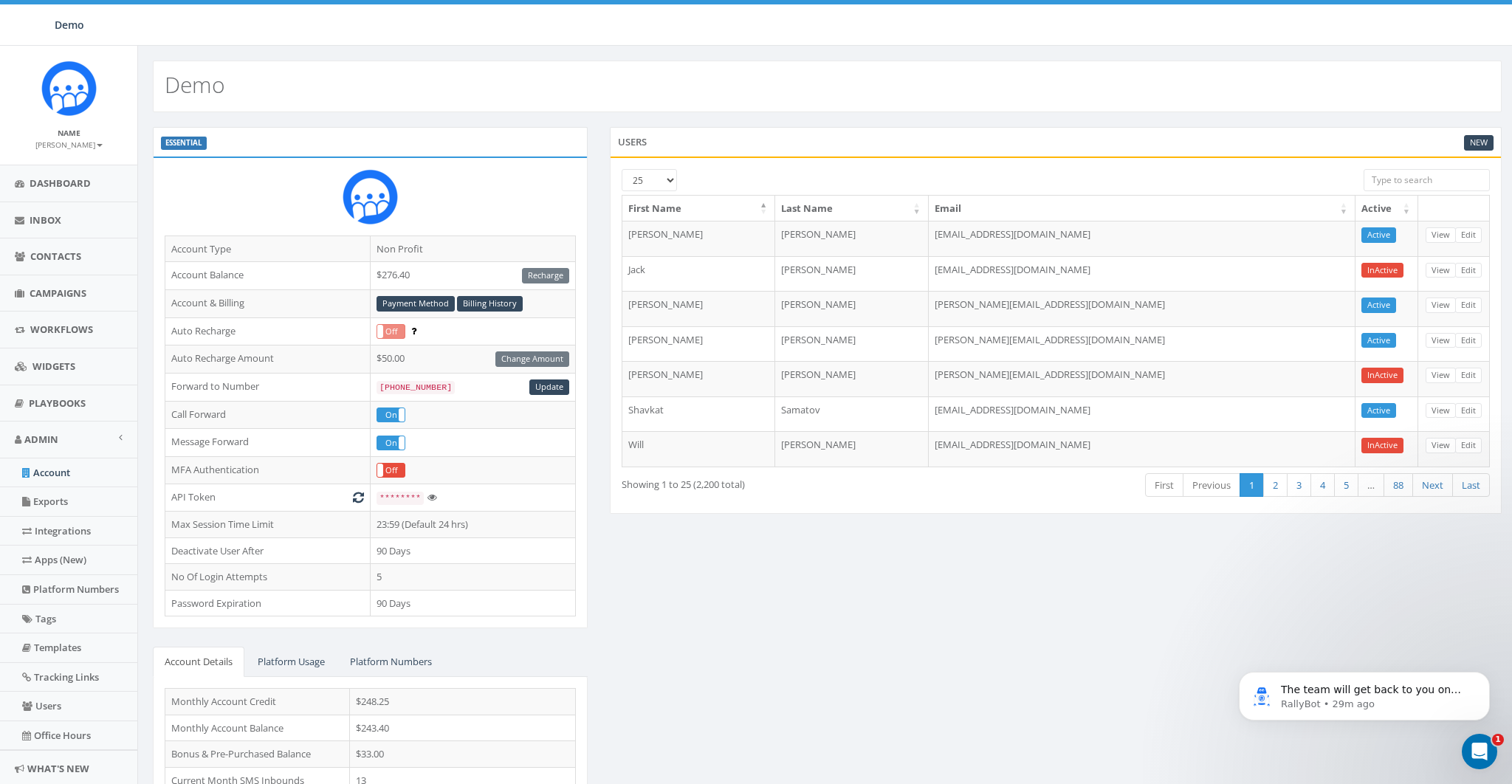
click at [663, 550] on div "ESSENTIAL Account Type Non Profit Account Balance $276.40 Recharge Account & Bi…" at bounding box center [827, 489] width 1371 height 724
click at [79, 148] on small "[PERSON_NAME]" at bounding box center [69, 144] width 67 height 10
click at [79, 142] on small "[PERSON_NAME]" at bounding box center [69, 144] width 67 height 10
click at [76, 179] on link "Sign Out" at bounding box center [73, 186] width 116 height 18
